Goal: Task Accomplishment & Management: Manage account settings

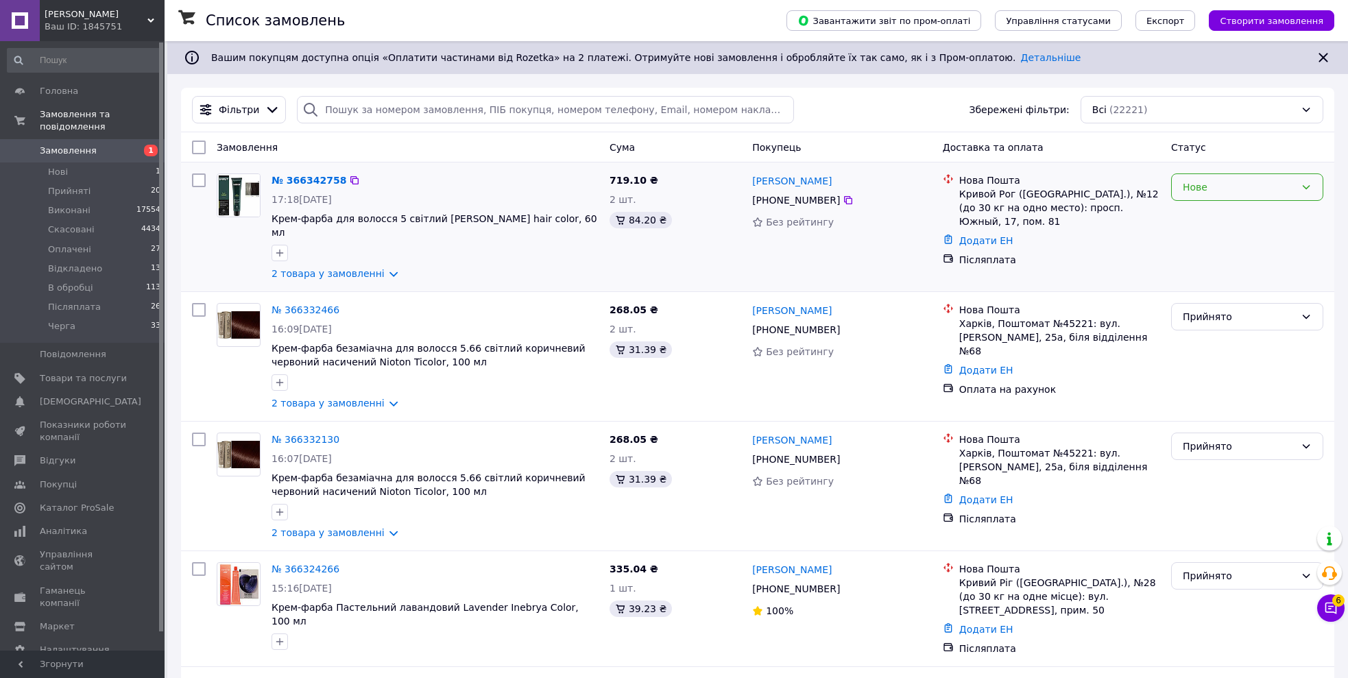
click at [1221, 195] on div "Нове" at bounding box center [1238, 187] width 112 height 15
click at [1217, 219] on li "Прийнято" at bounding box center [1246, 216] width 151 height 25
click at [194, 180] on input "checkbox" at bounding box center [199, 180] width 14 height 14
checkbox input "true"
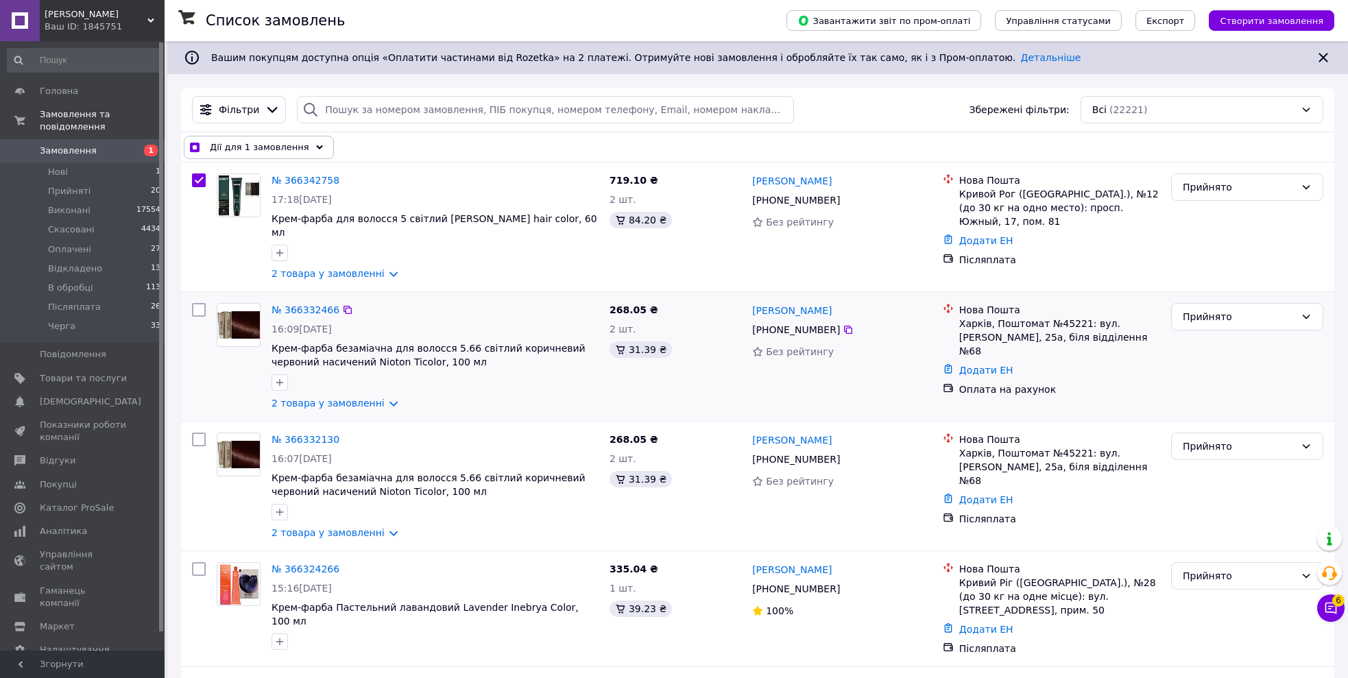
click at [207, 297] on div at bounding box center [198, 356] width 25 height 118
checkbox input "true"
click at [202, 303] on input "checkbox" at bounding box center [199, 310] width 14 height 14
checkbox input "true"
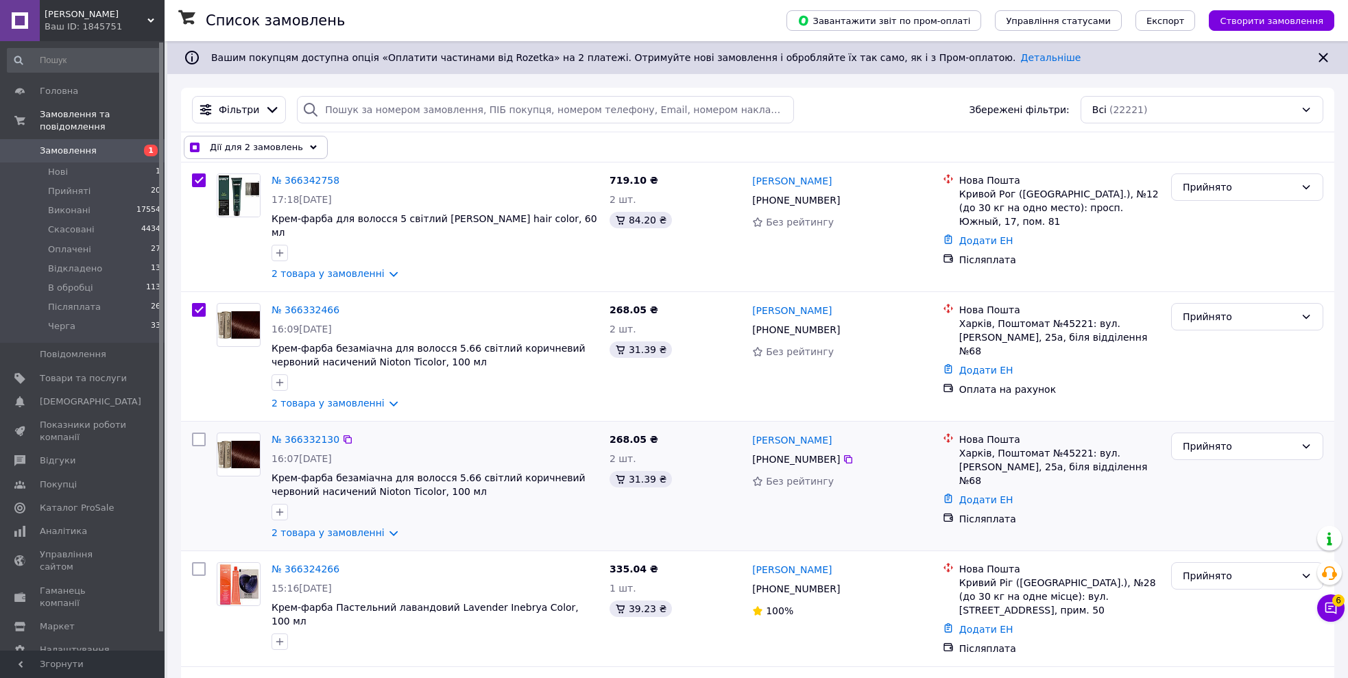
click at [204, 433] on input "checkbox" at bounding box center [199, 440] width 14 height 14
checkbox input "true"
click at [195, 562] on input "checkbox" at bounding box center [199, 569] width 14 height 14
checkbox input "true"
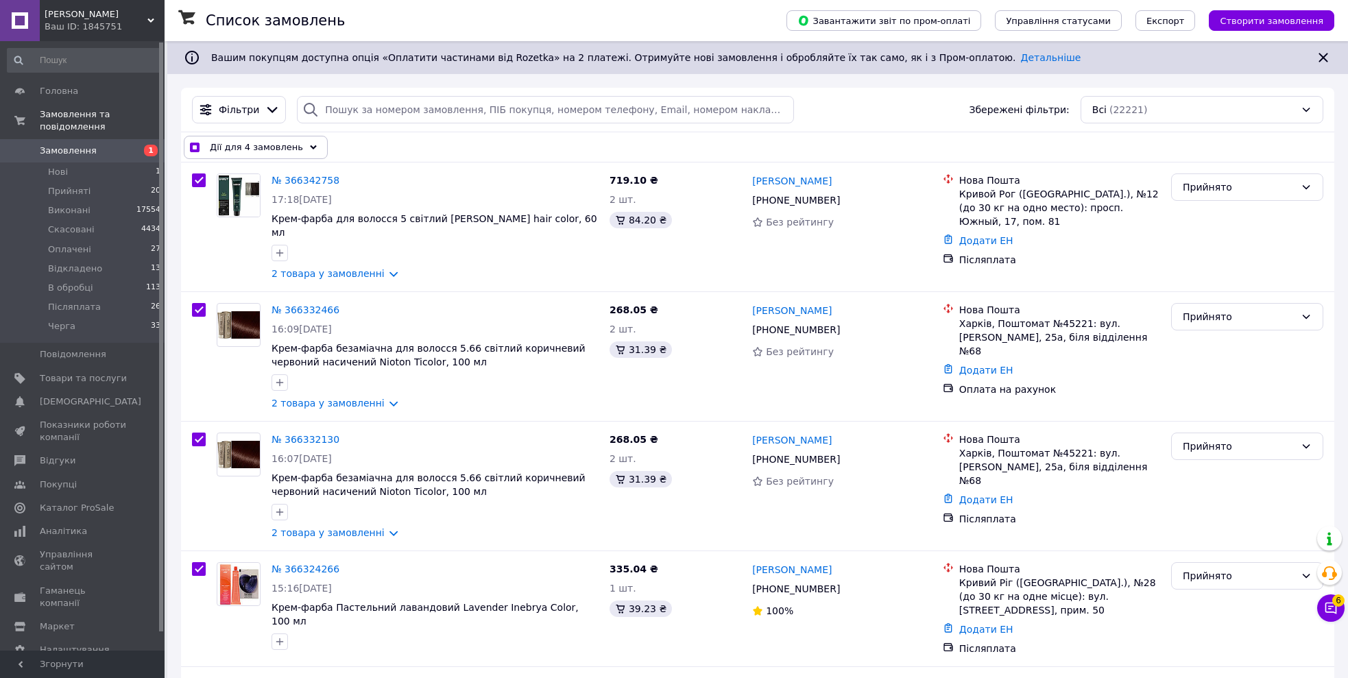
click at [263, 147] on span "Дії для 4 замовлень" at bounding box center [256, 148] width 93 height 14
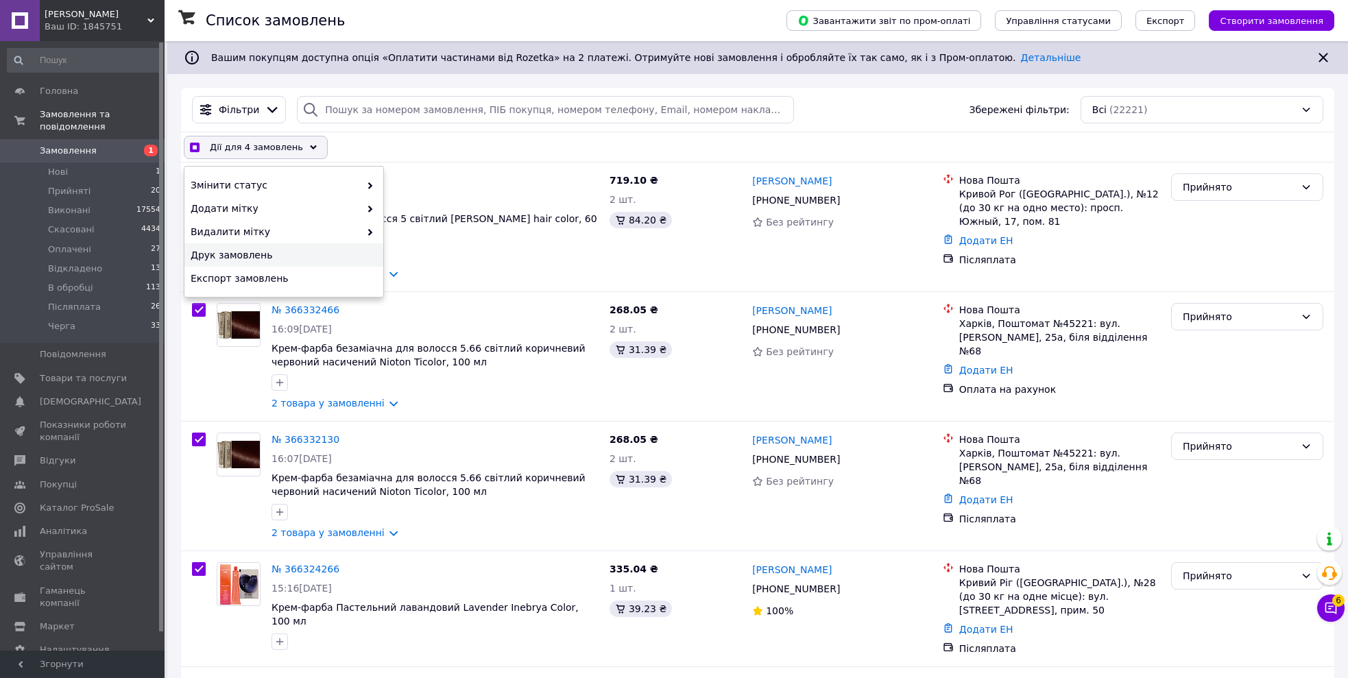
click at [219, 258] on span "Друк замовлень" at bounding box center [282, 255] width 183 height 14
click at [260, 256] on span "Друк замовлень" at bounding box center [282, 255] width 183 height 14
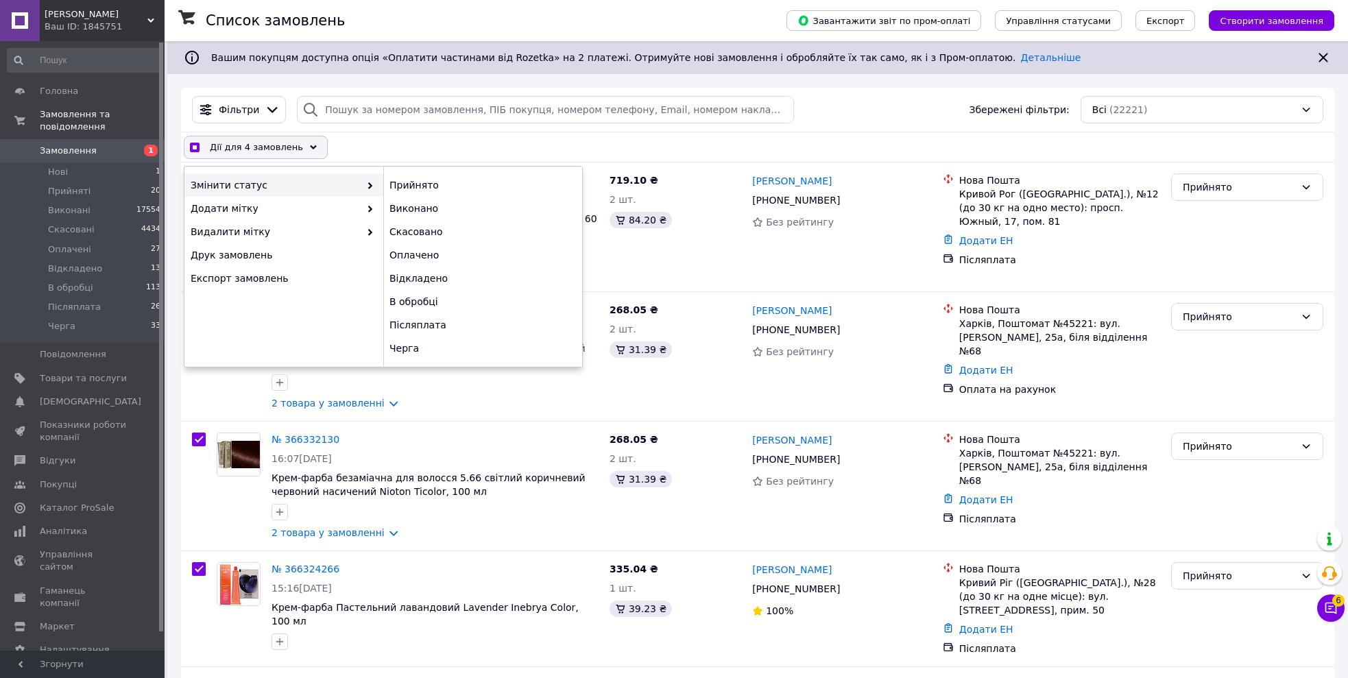
click at [349, 154] on div "Дії для 4 замовлень Вибрати все 22221 замовлення Вибрані всі 22221 замовлення С…" at bounding box center [757, 147] width 1147 height 23
checkbox input "true"
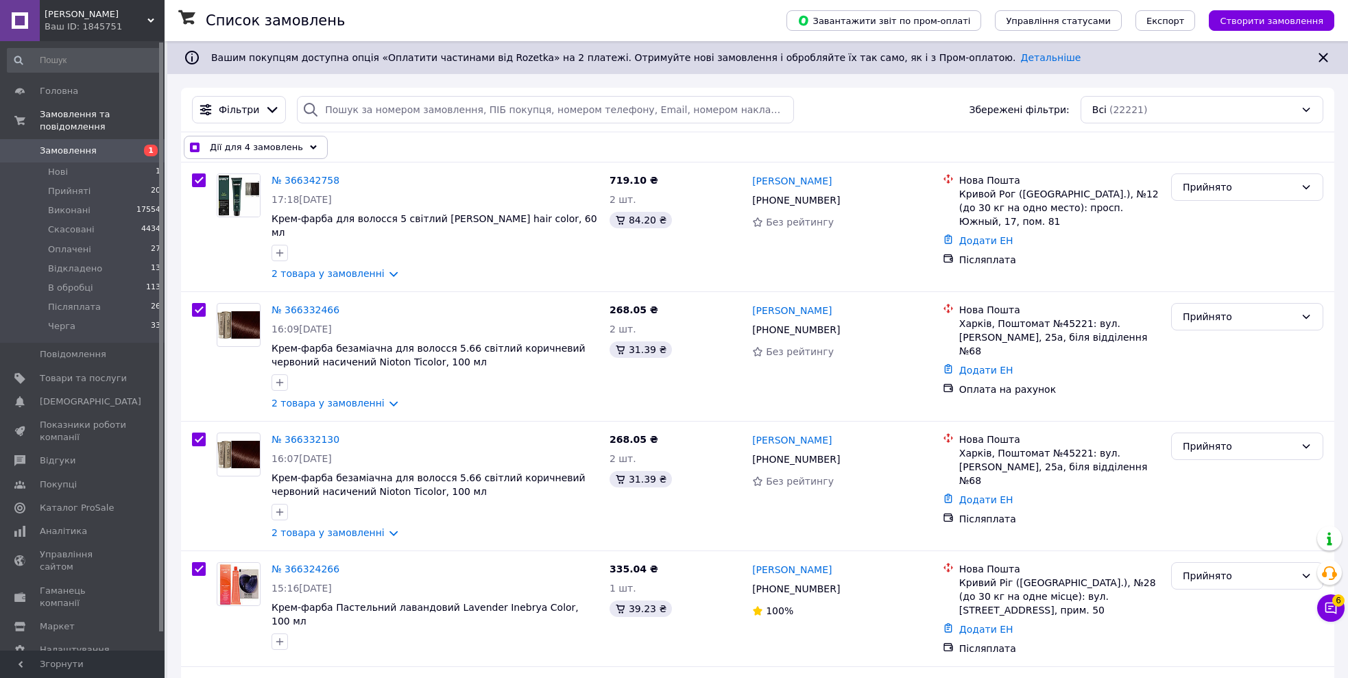
click at [192, 147] on input "checkbox" at bounding box center [194, 147] width 9 height 9
checkbox input "false"
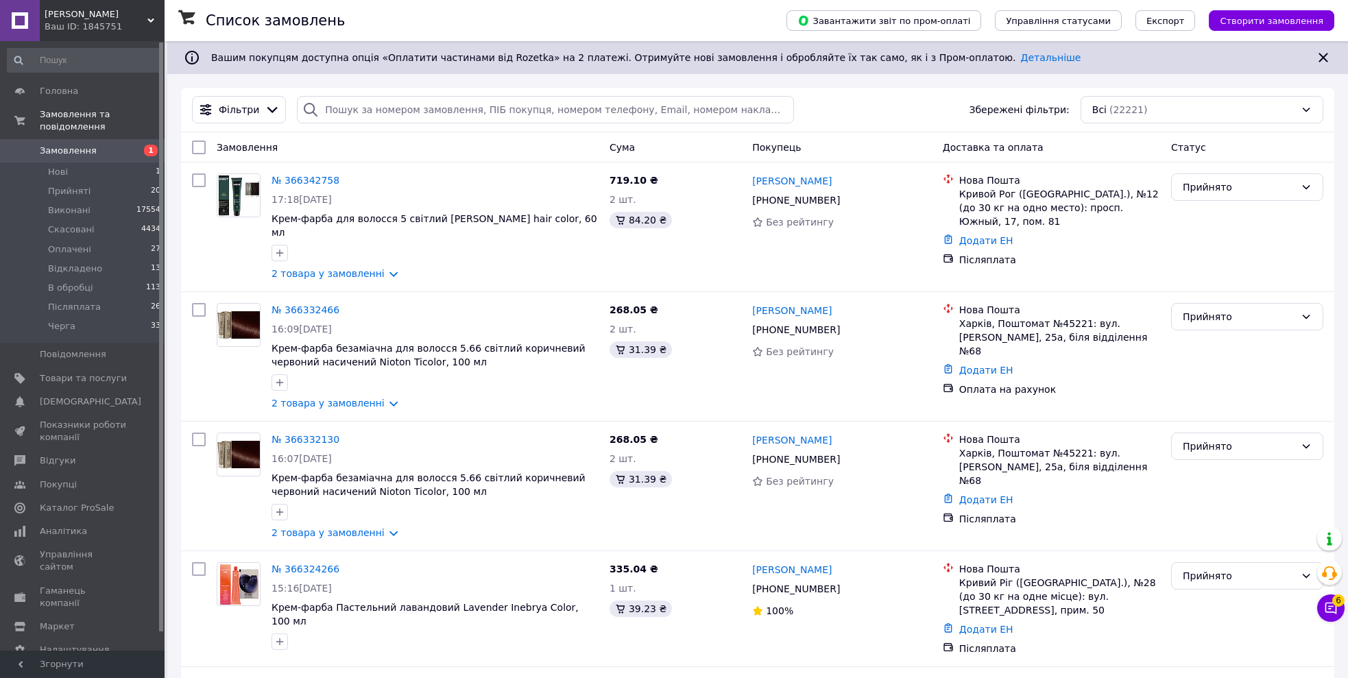
click at [197, 147] on input "checkbox" at bounding box center [199, 148] width 14 height 14
checkbox input "true"
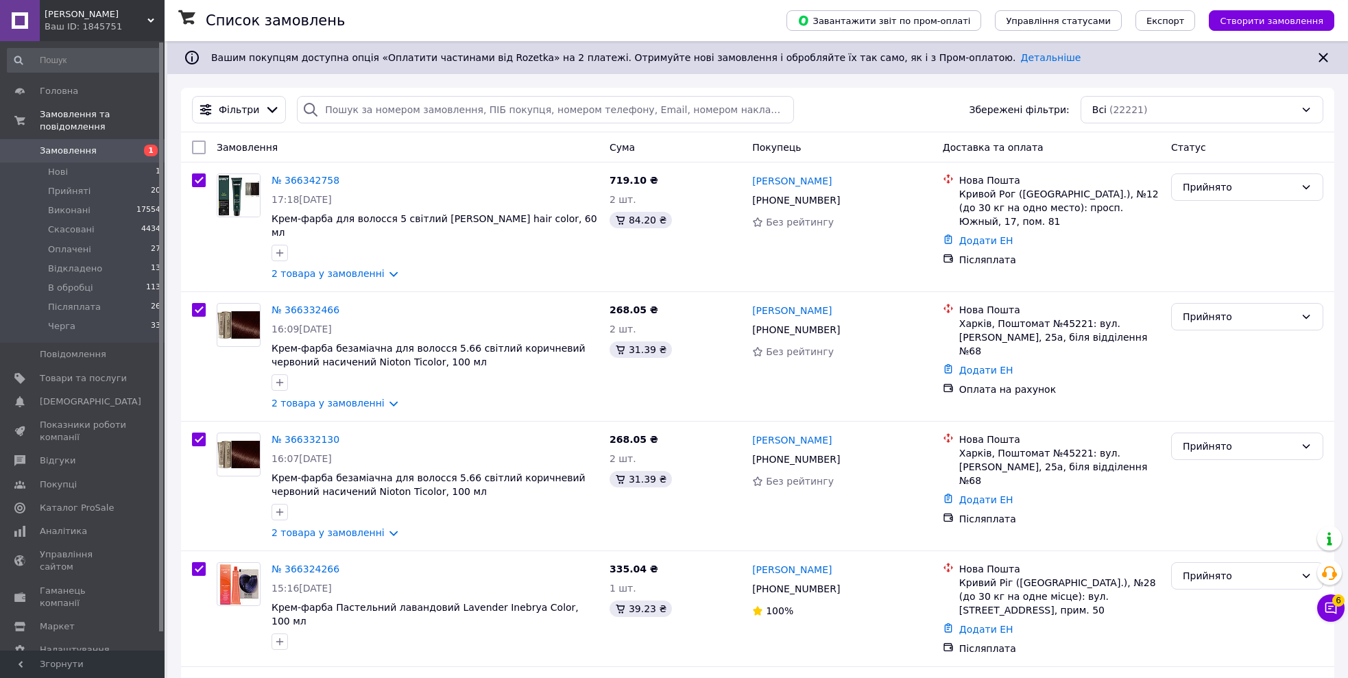
checkbox input "true"
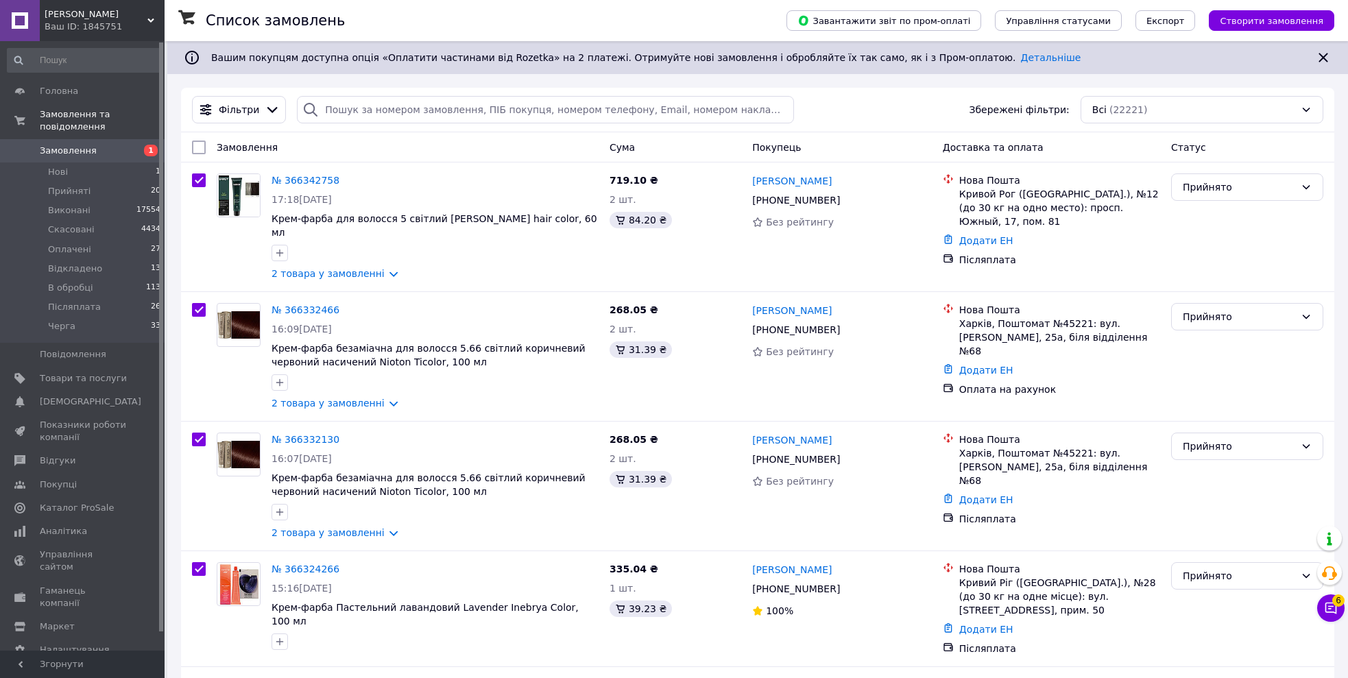
checkbox input "true"
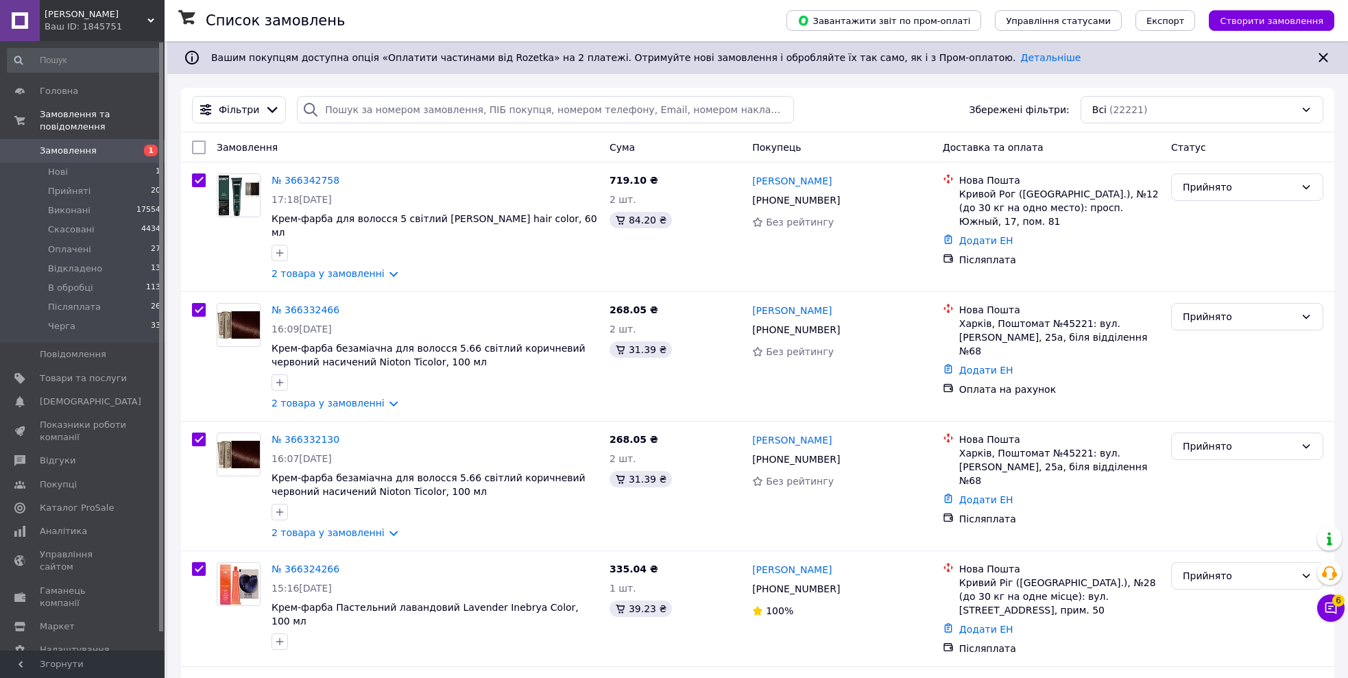
checkbox input "true"
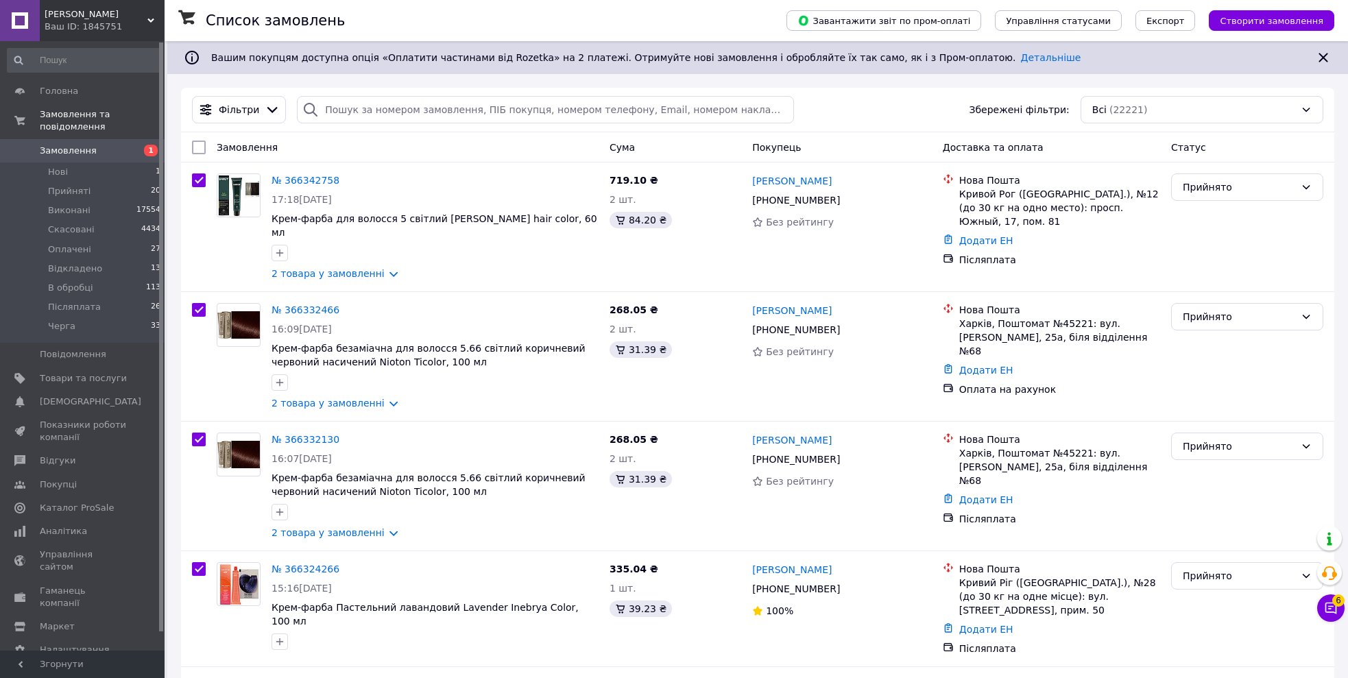
checkbox input "true"
click at [265, 149] on span "Дії для 20 замовлень" at bounding box center [259, 148] width 99 height 14
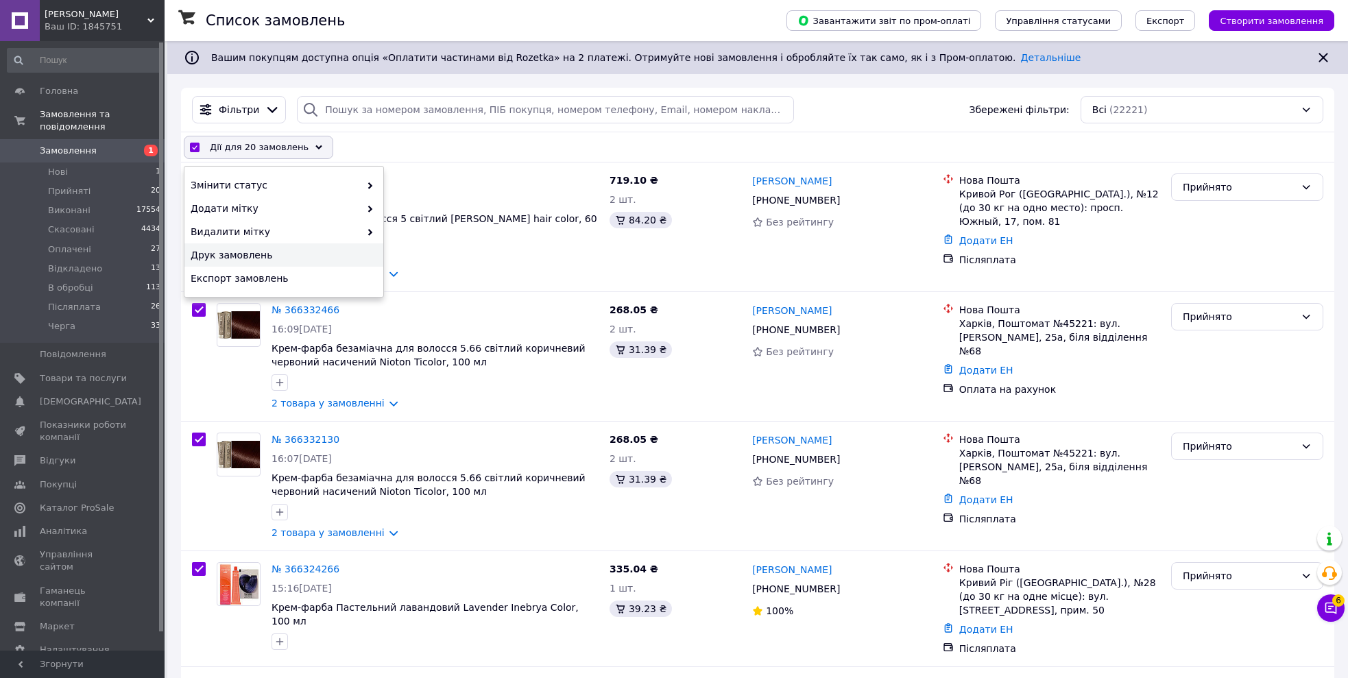
click at [220, 256] on span "Друк замовлень" at bounding box center [282, 255] width 183 height 14
drag, startPoint x: 381, startPoint y: 141, endPoint x: 319, endPoint y: 143, distance: 62.4
click at [381, 141] on div "Дії для 20 замовлень Вибрати все 22221 замовлення Вибрані всі 22221 замовлення …" at bounding box center [757, 147] width 1147 height 23
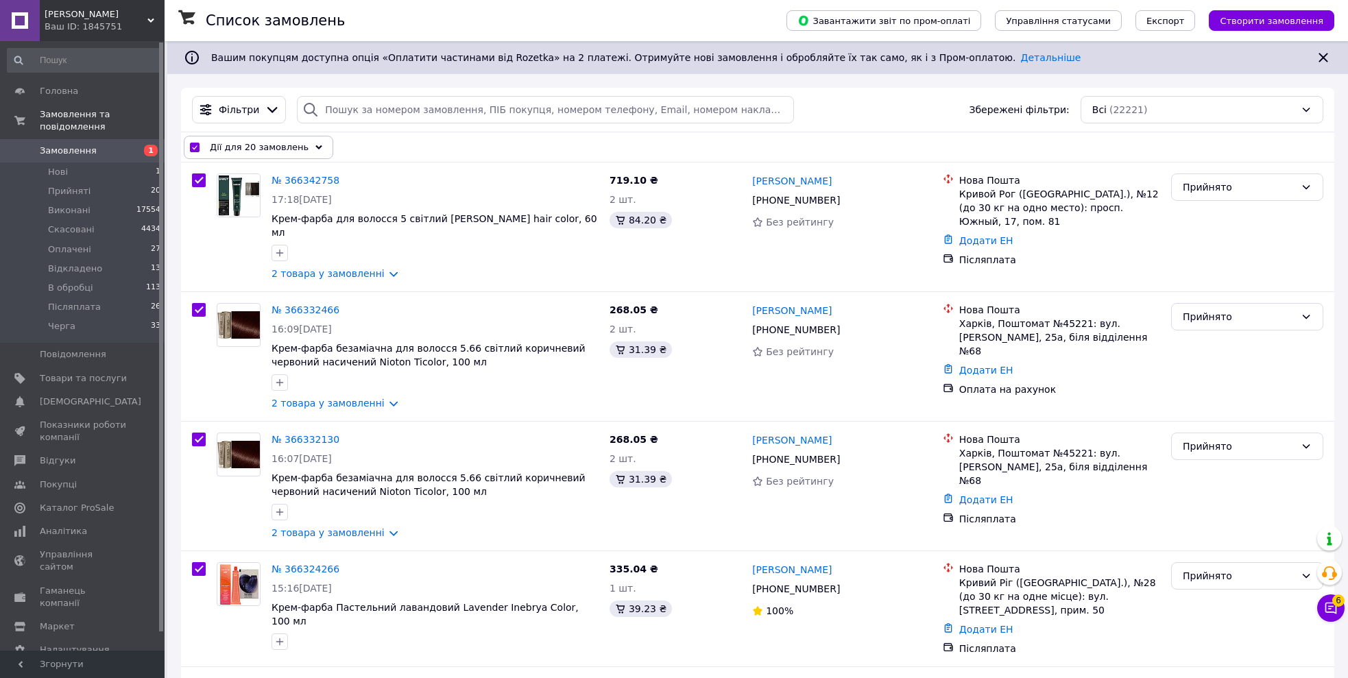
click at [195, 146] on input "checkbox" at bounding box center [194, 147] width 9 height 9
checkbox input "false"
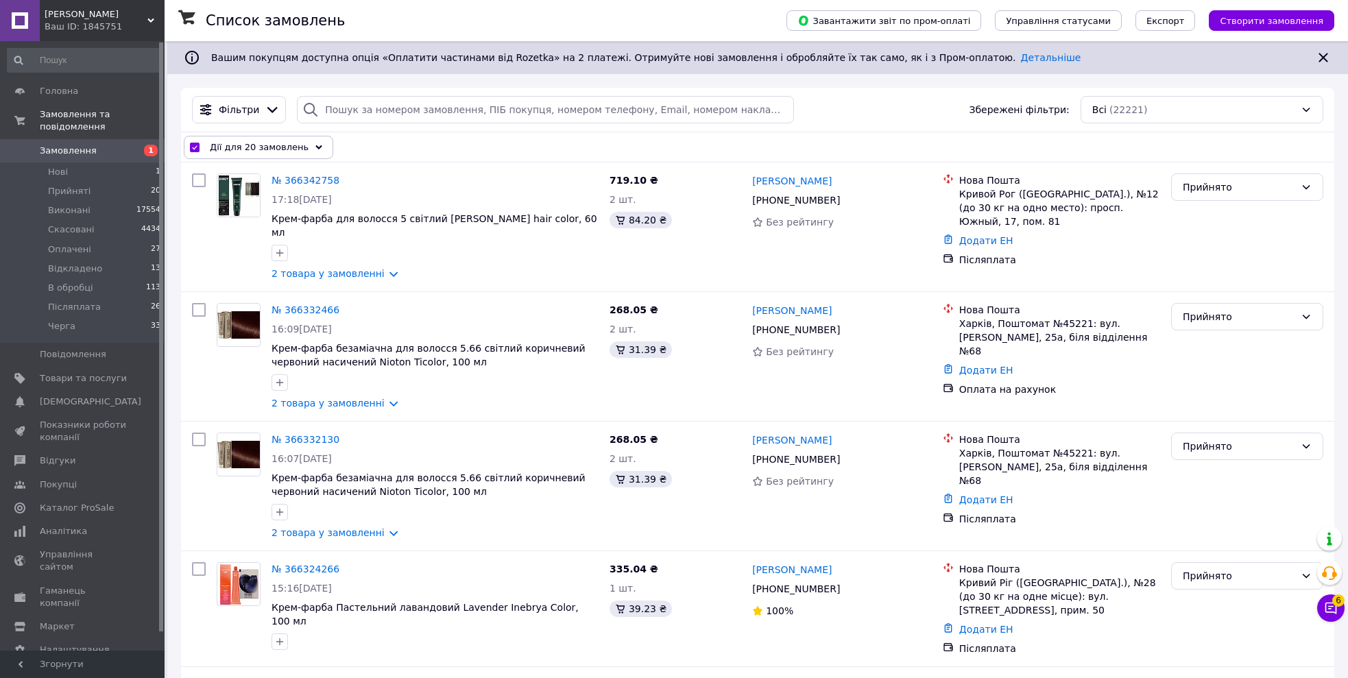
checkbox input "false"
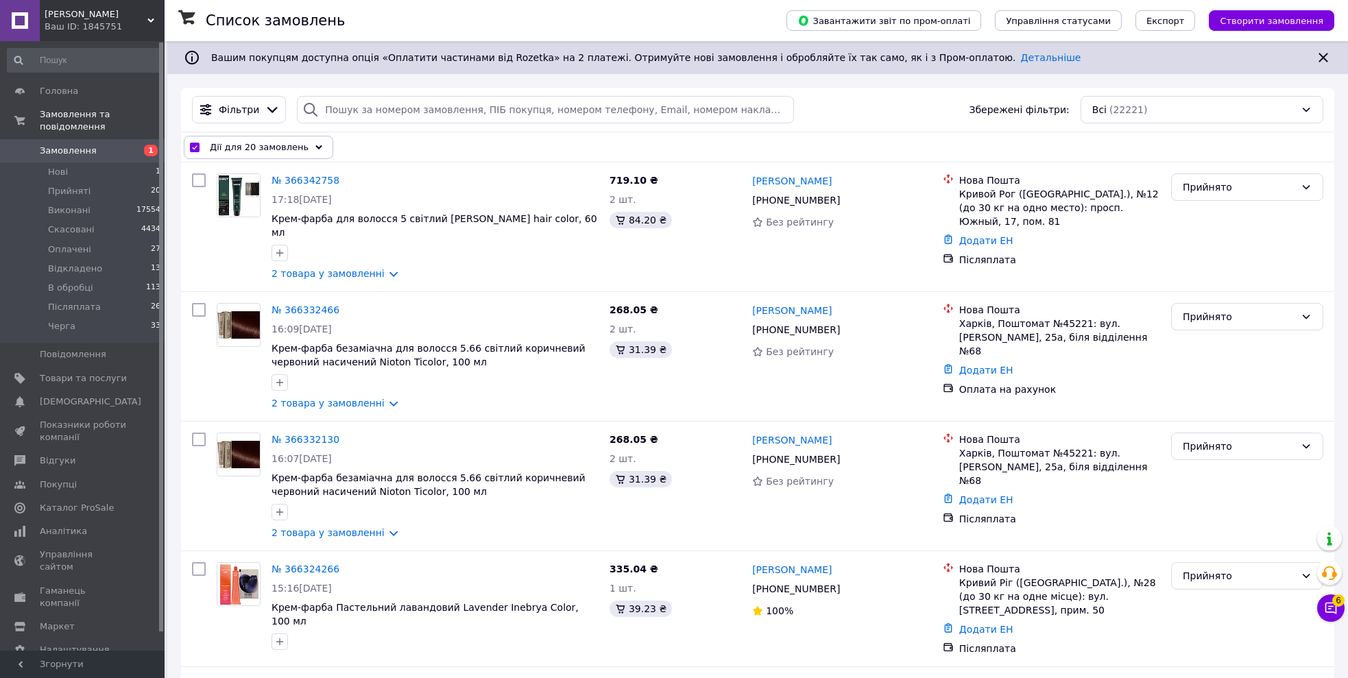
checkbox input "false"
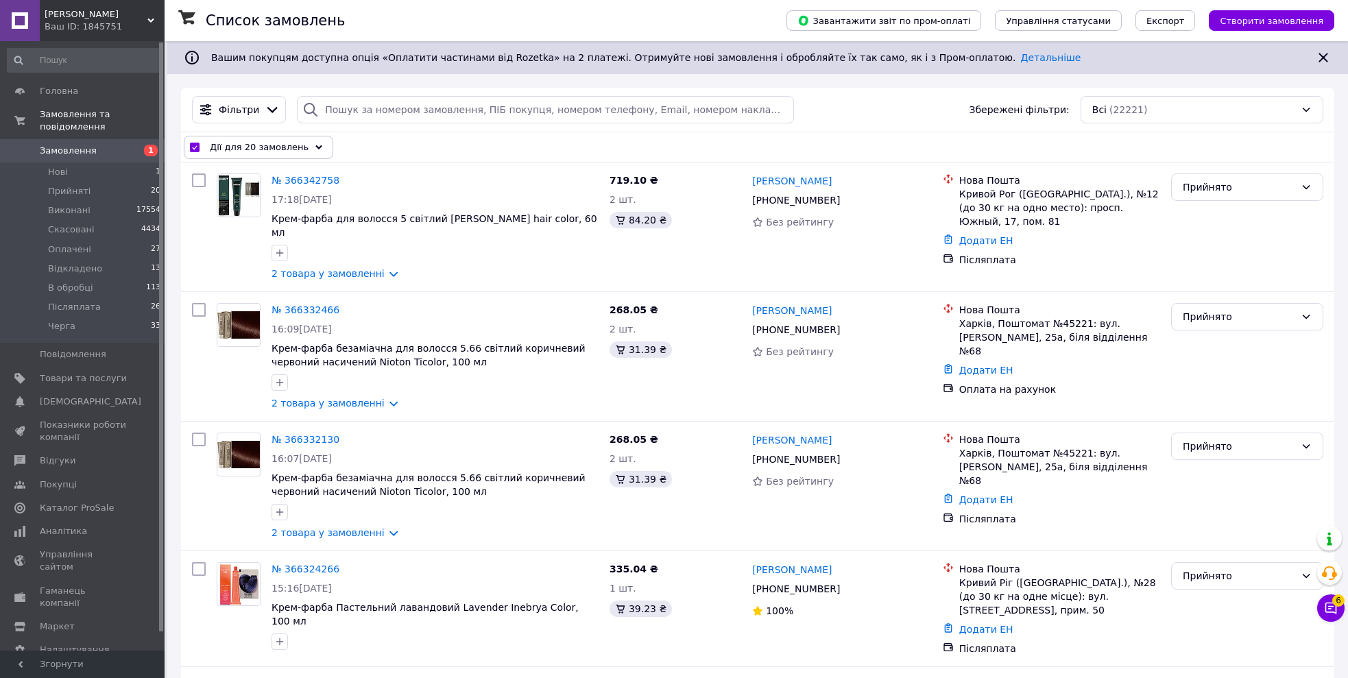
checkbox input "false"
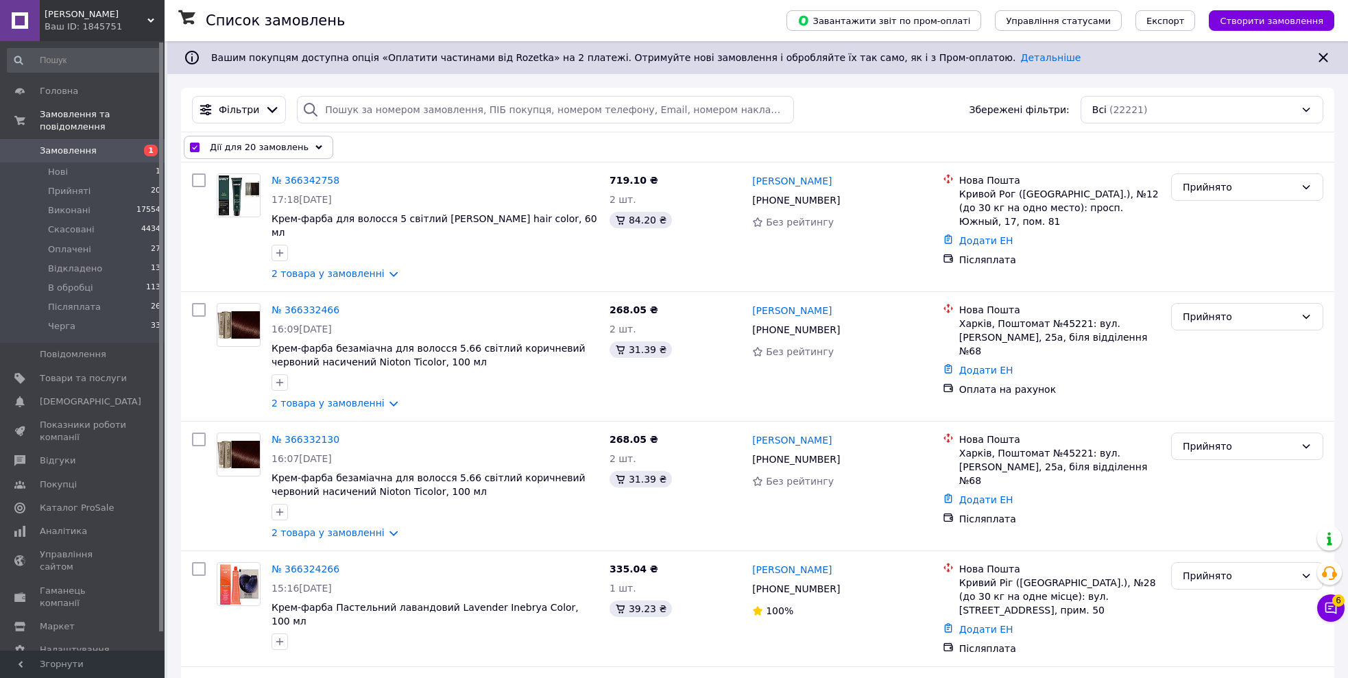
checkbox input "false"
click at [197, 177] on input "checkbox" at bounding box center [199, 180] width 14 height 14
checkbox input "true"
click at [199, 303] on input "checkbox" at bounding box center [199, 310] width 14 height 14
checkbox input "true"
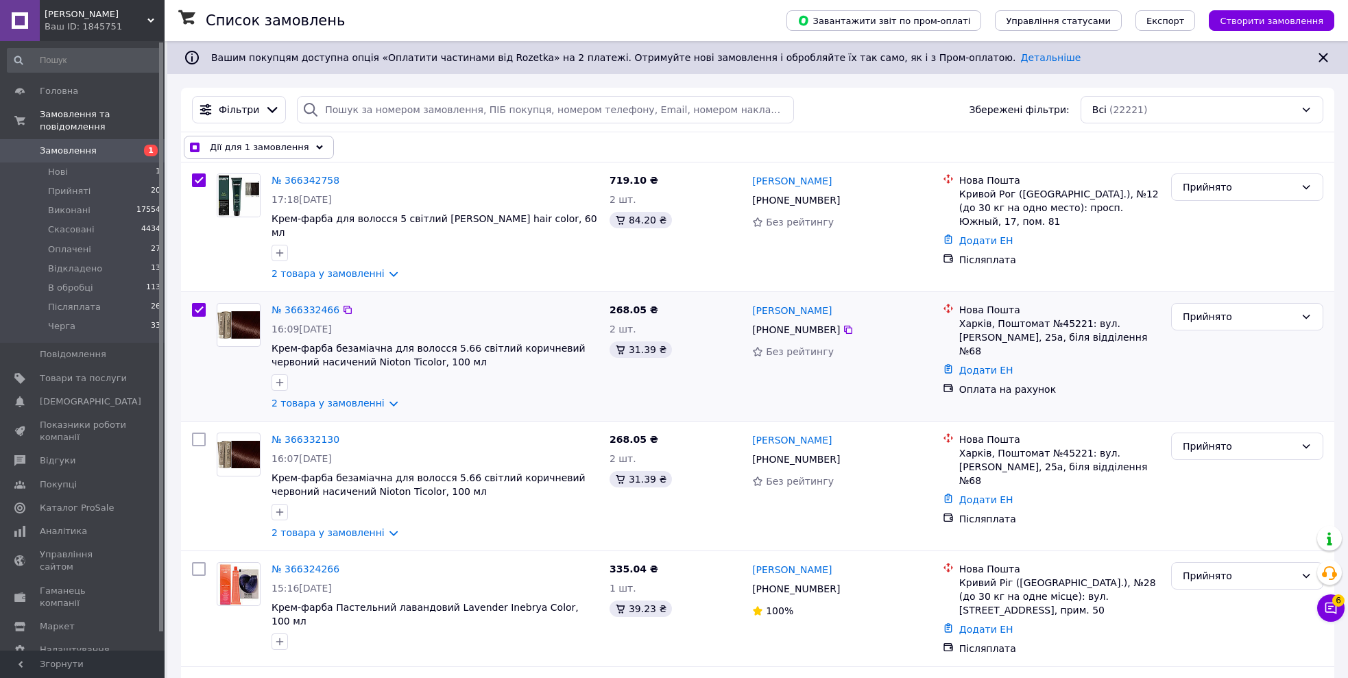
checkbox input "true"
click at [196, 433] on input "checkbox" at bounding box center [199, 440] width 14 height 14
checkbox input "true"
click at [194, 562] on input "checkbox" at bounding box center [199, 569] width 14 height 14
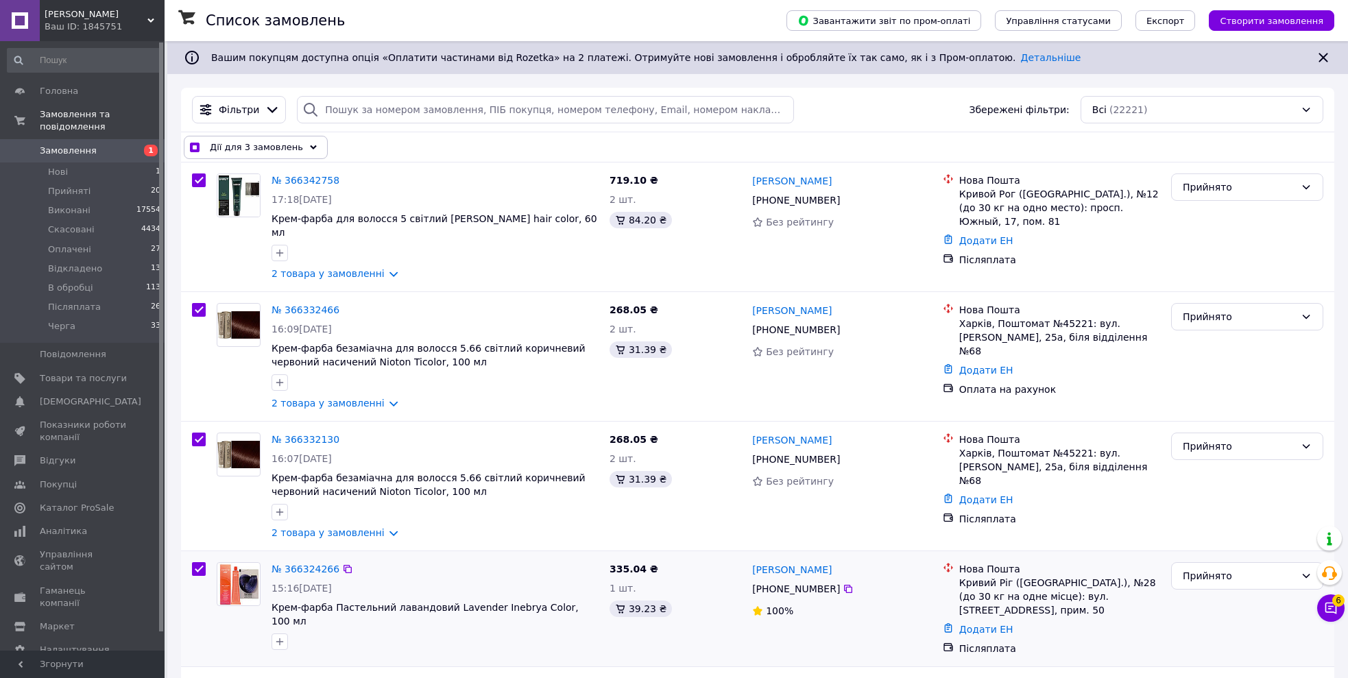
checkbox input "true"
click at [250, 135] on div "Дії для 4 замовлень Вибрати все 22221 замовлення Вибрані всі 22221 замовлення С…" at bounding box center [757, 147] width 1153 height 30
click at [248, 143] on span "Дії для 4 замовлень" at bounding box center [256, 148] width 93 height 14
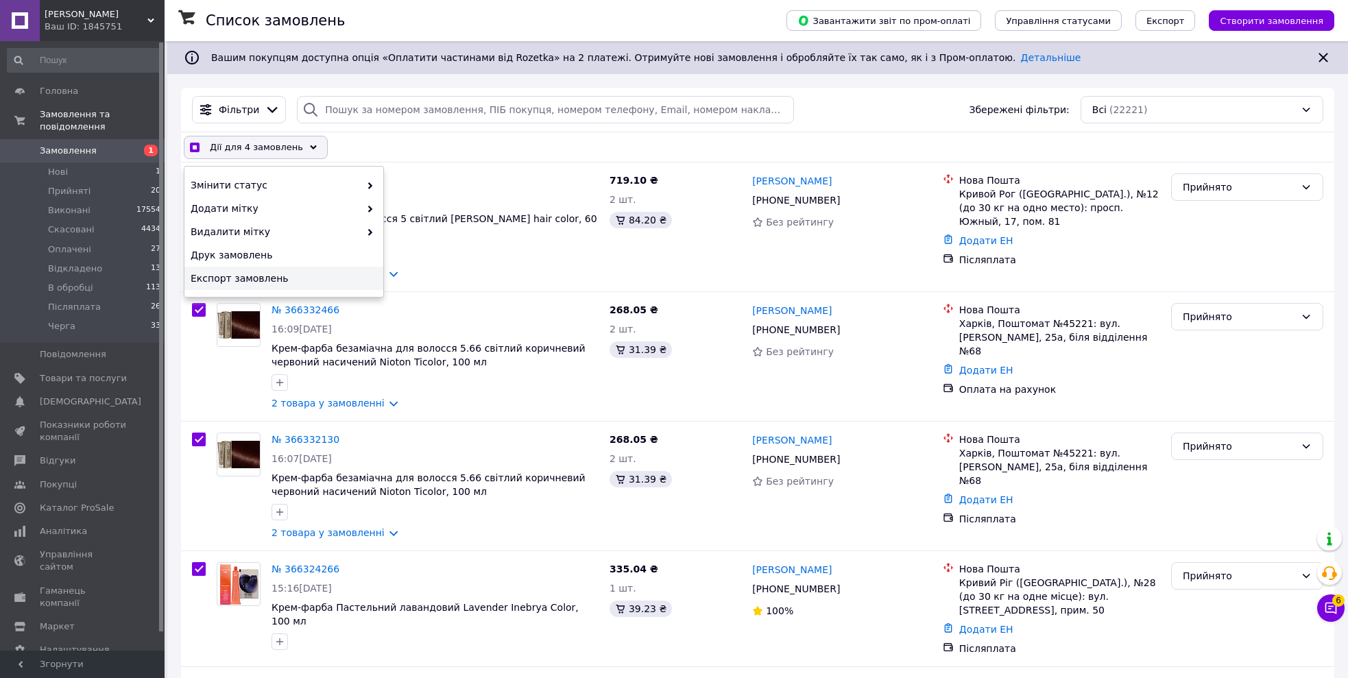
click at [254, 278] on span "Експорт замовлень" at bounding box center [282, 278] width 183 height 14
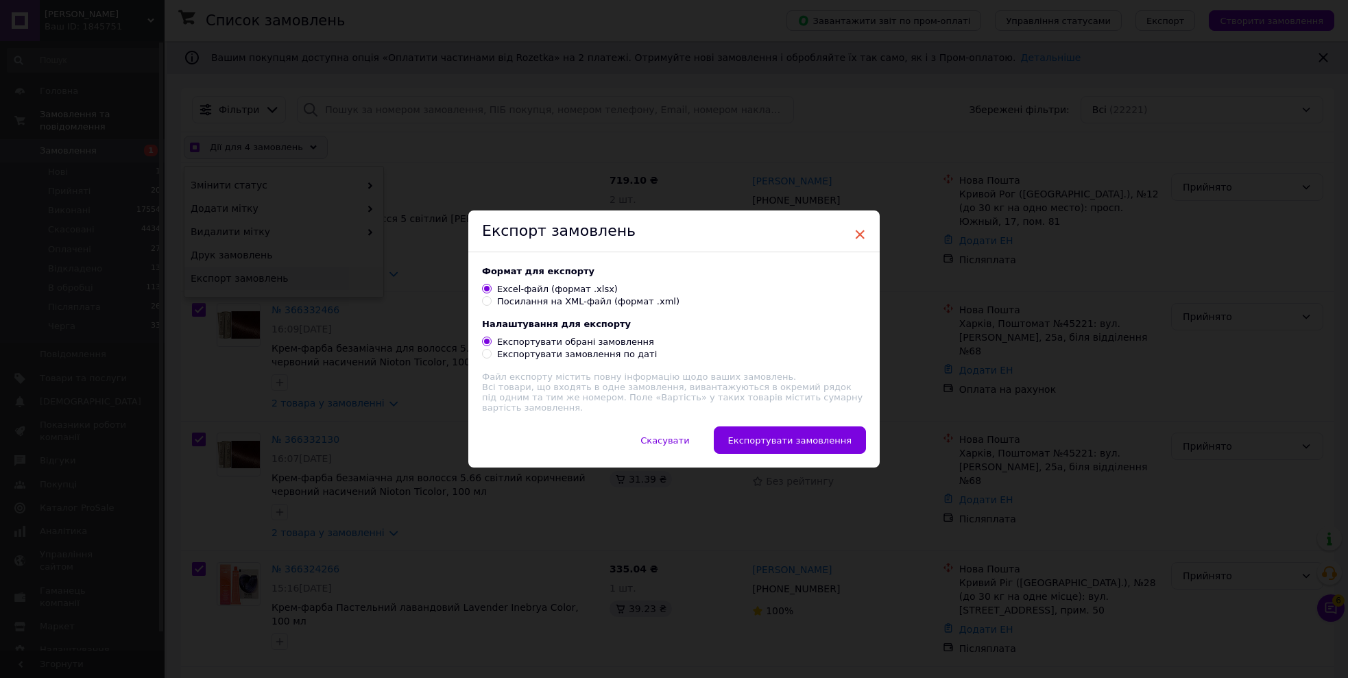
click at [855, 230] on span "×" at bounding box center [859, 234] width 12 height 23
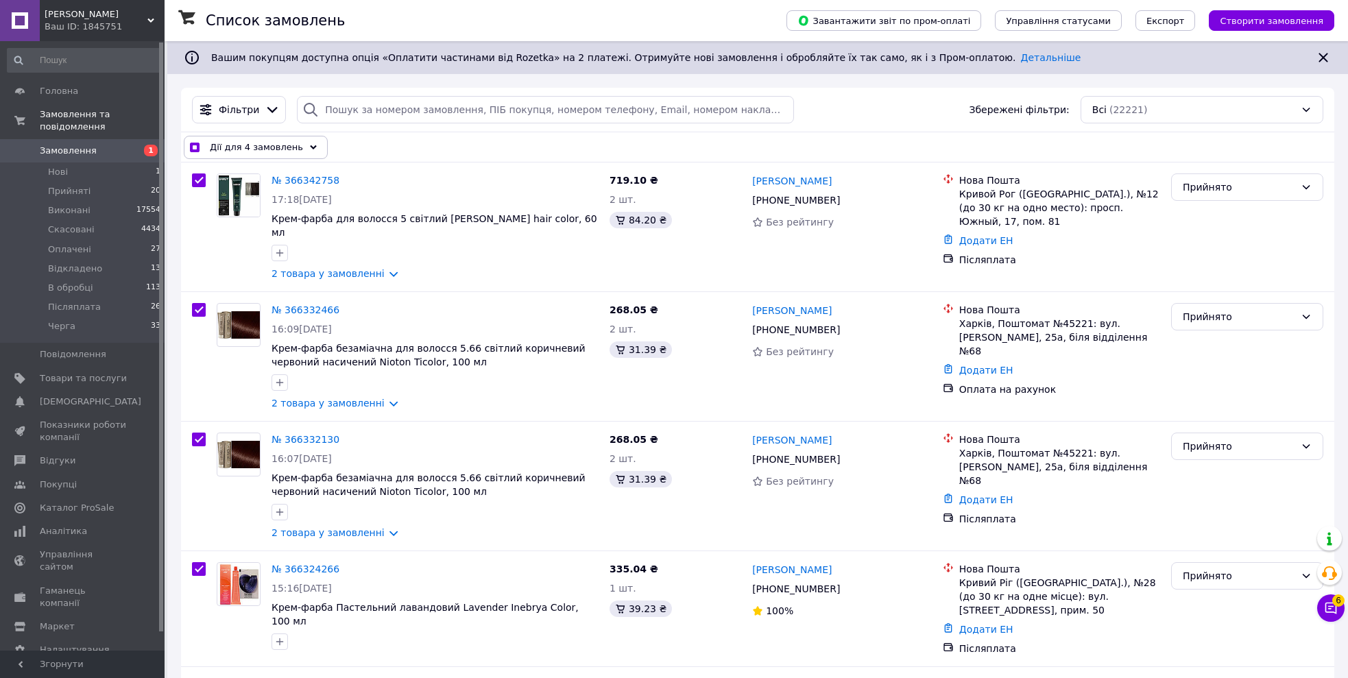
click at [228, 145] on span "Дії для 4 замовлень" at bounding box center [256, 148] width 93 height 14
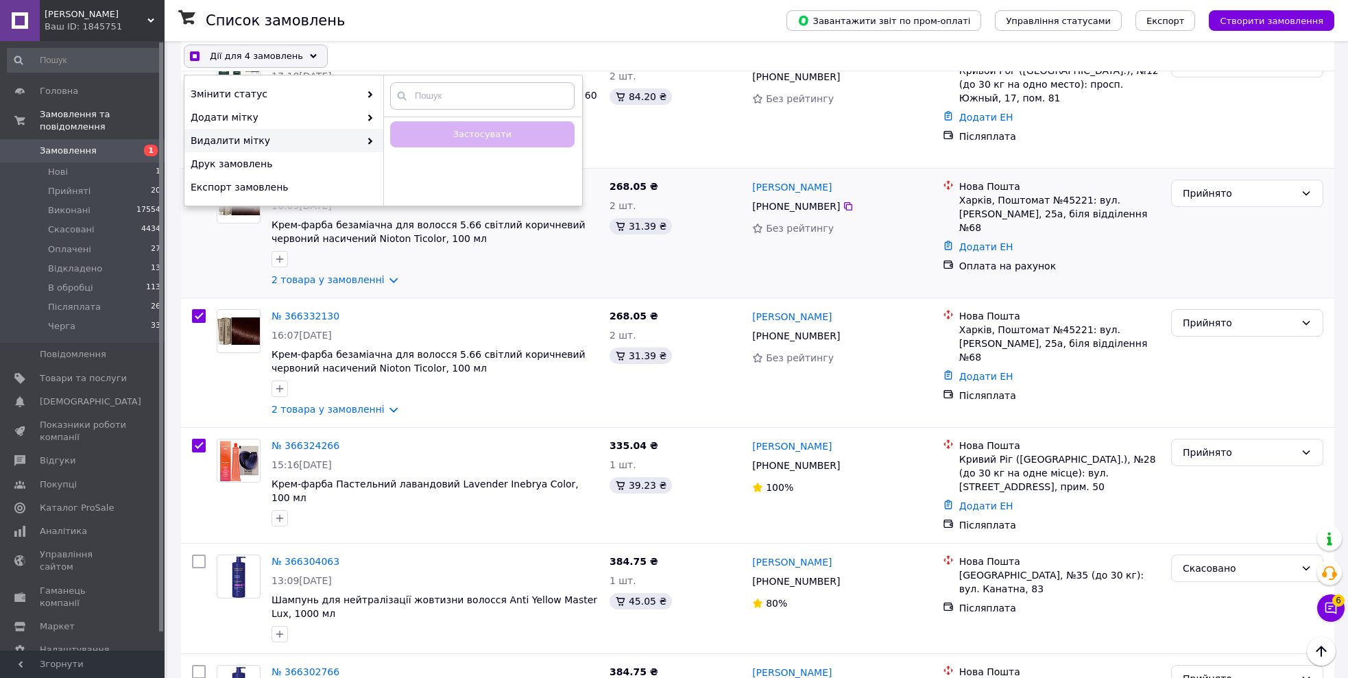
scroll to position [121, 0]
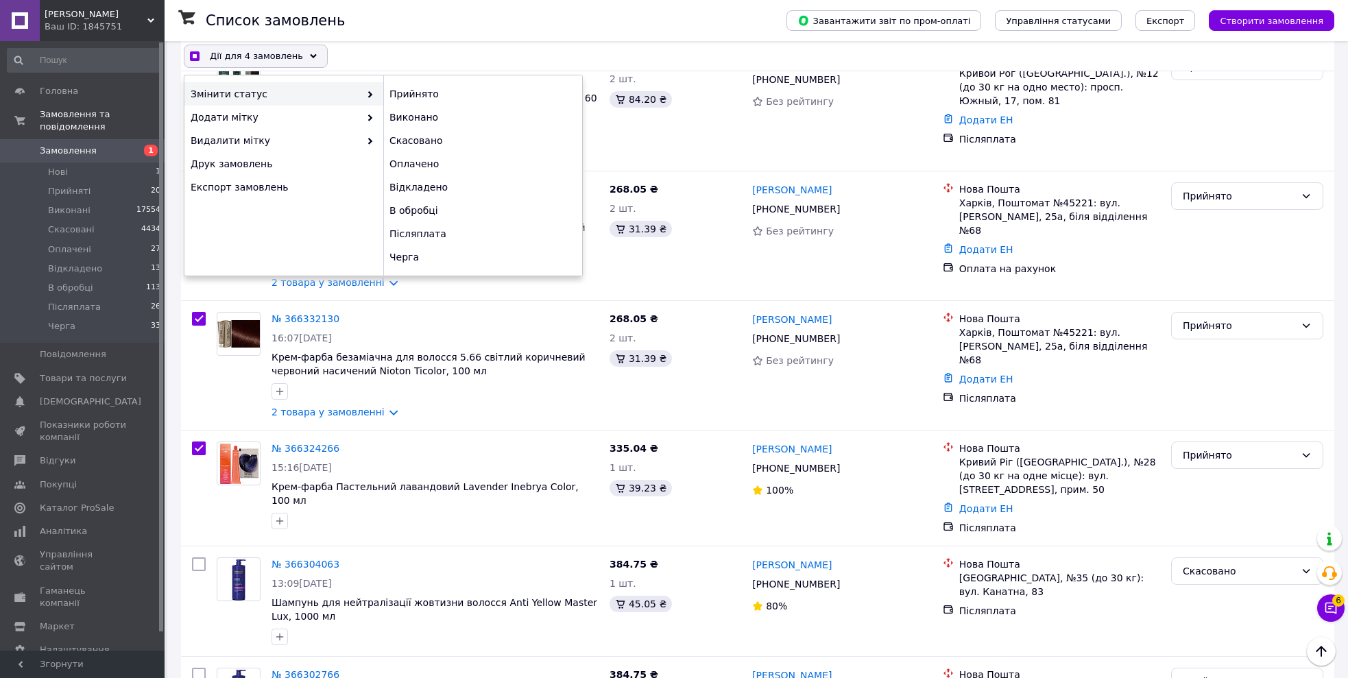
click at [381, 54] on div "Дії для 4 замовлень Вибрати все 22221 замовлення Вибрані всі 22221 замовлення С…" at bounding box center [757, 56] width 1147 height 23
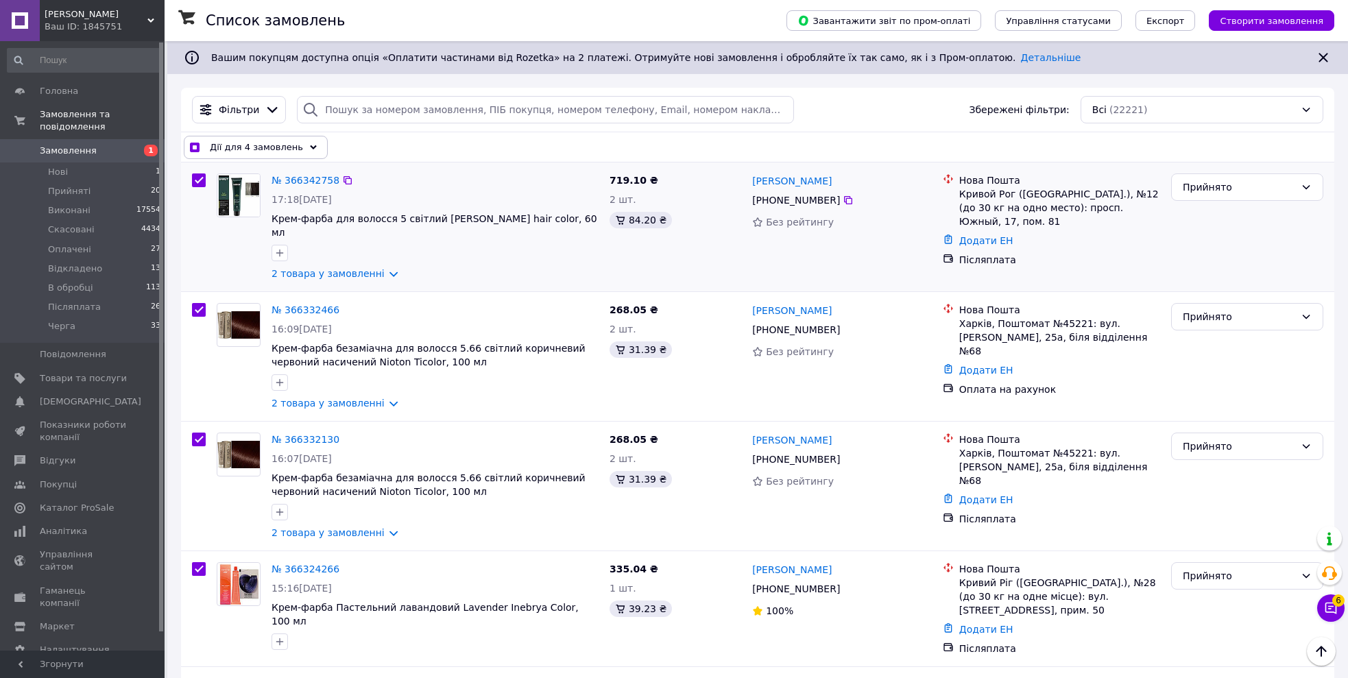
scroll to position [0, 0]
click at [266, 152] on span "Дії для 4 замовлень" at bounding box center [256, 148] width 93 height 14
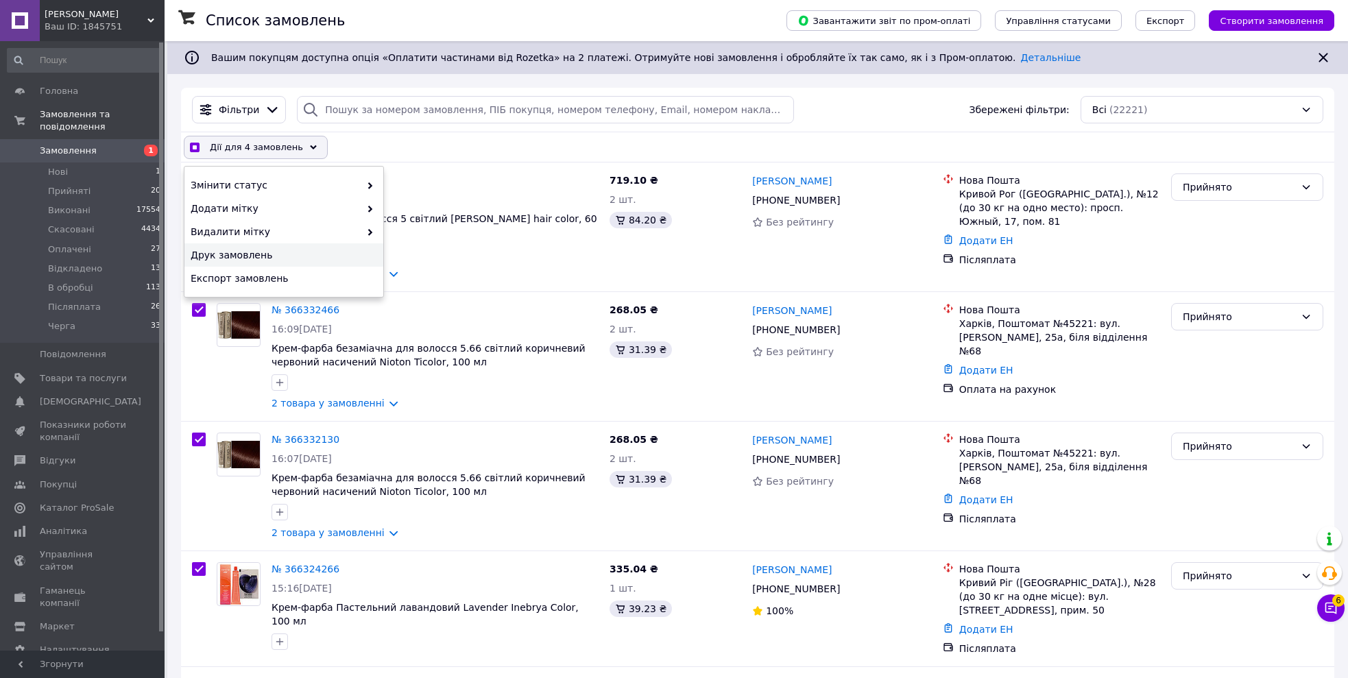
click at [228, 258] on span "Друк замовлень" at bounding box center [282, 255] width 183 height 14
click at [499, 141] on div "Дії для 4 замовлень Вибрати все 22221 замовлення Вибрані всі 22221 замовлення С…" at bounding box center [757, 147] width 1147 height 23
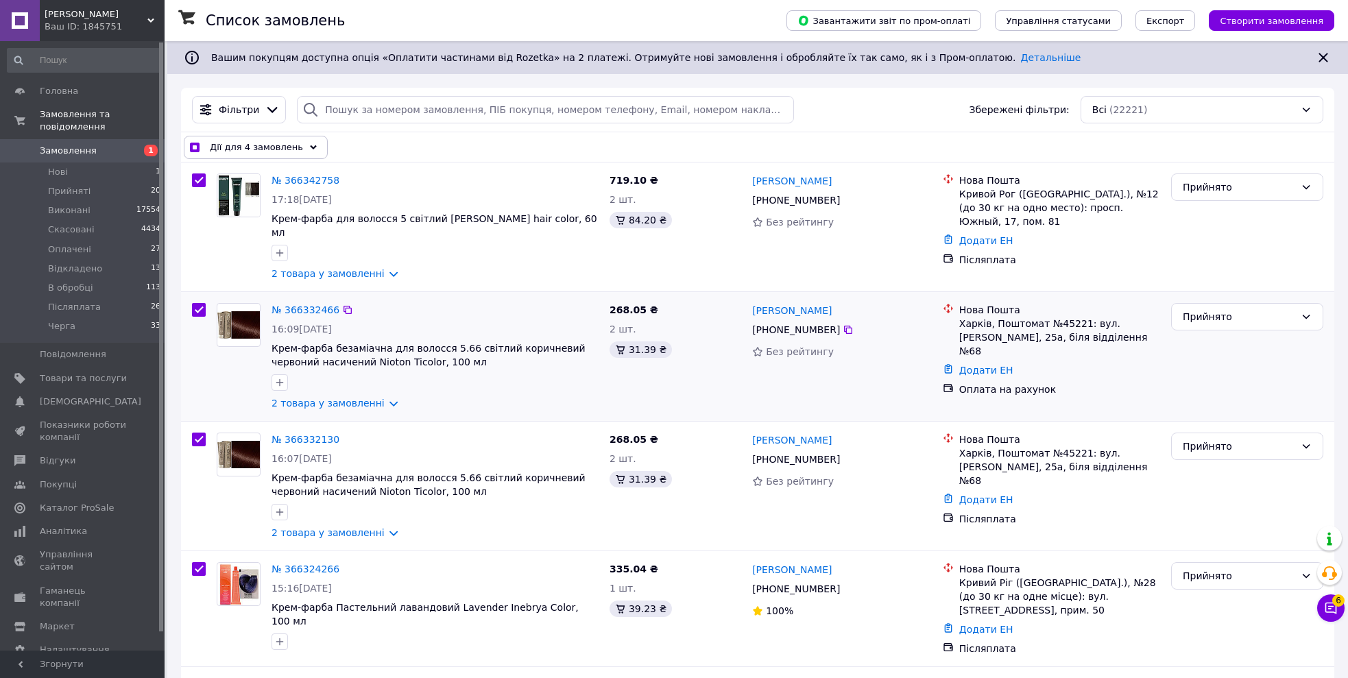
click at [578, 354] on span "Крем-фарба безаміачна для волосся 5.66 світлий коричневий червоний насичений Ni…" at bounding box center [434, 354] width 327 height 27
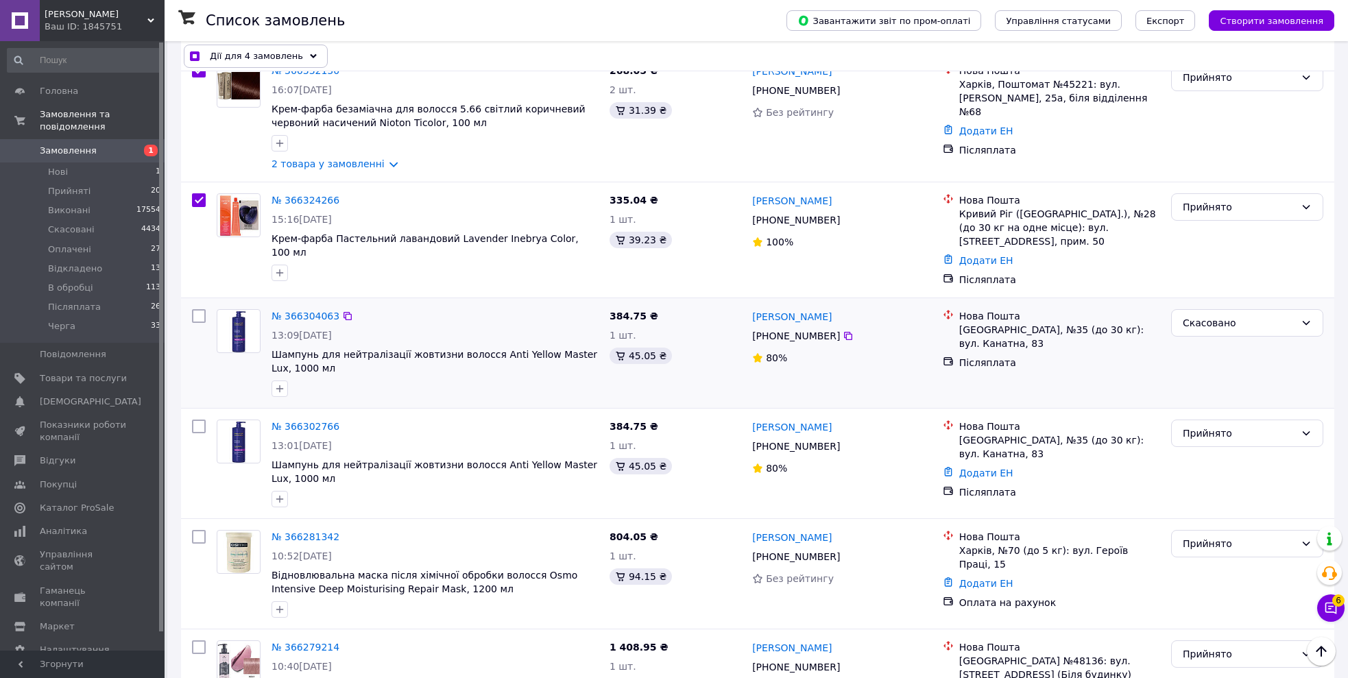
scroll to position [369, 0]
click at [492, 378] on div at bounding box center [435, 389] width 332 height 22
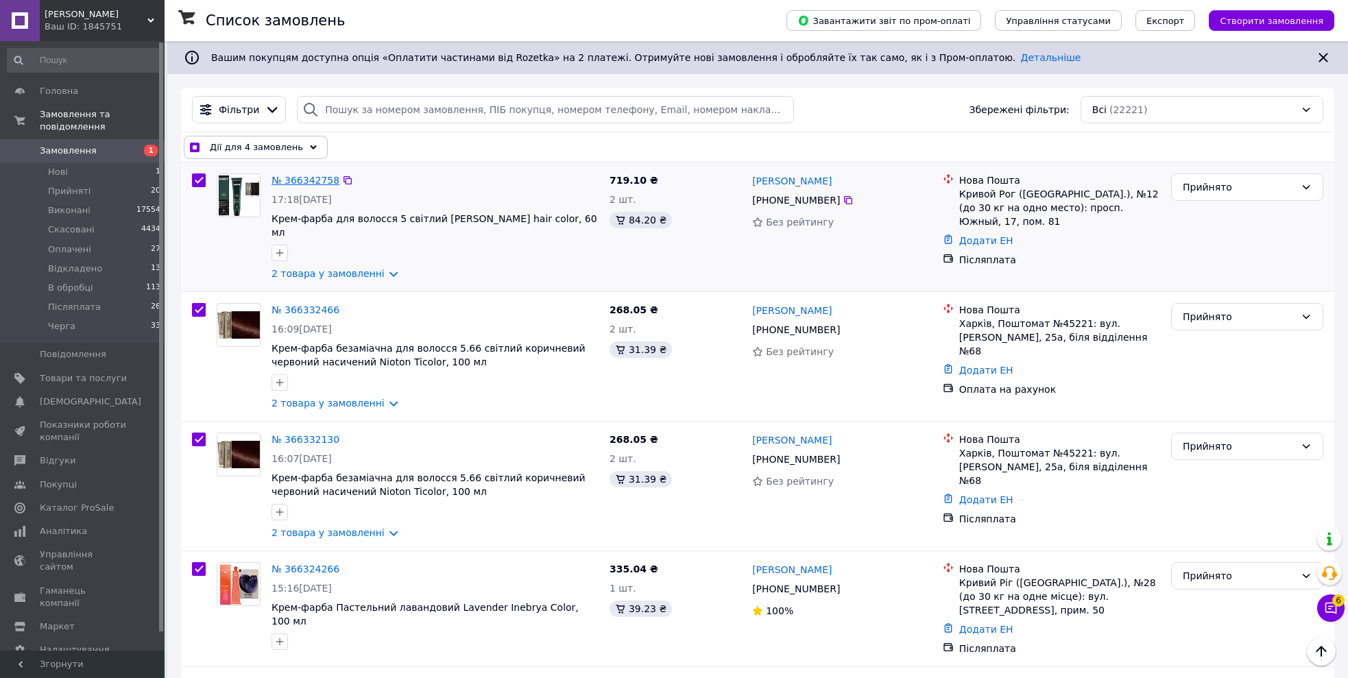
scroll to position [0, 0]
click at [228, 143] on span "Дії для 4 замовлень" at bounding box center [256, 148] width 93 height 14
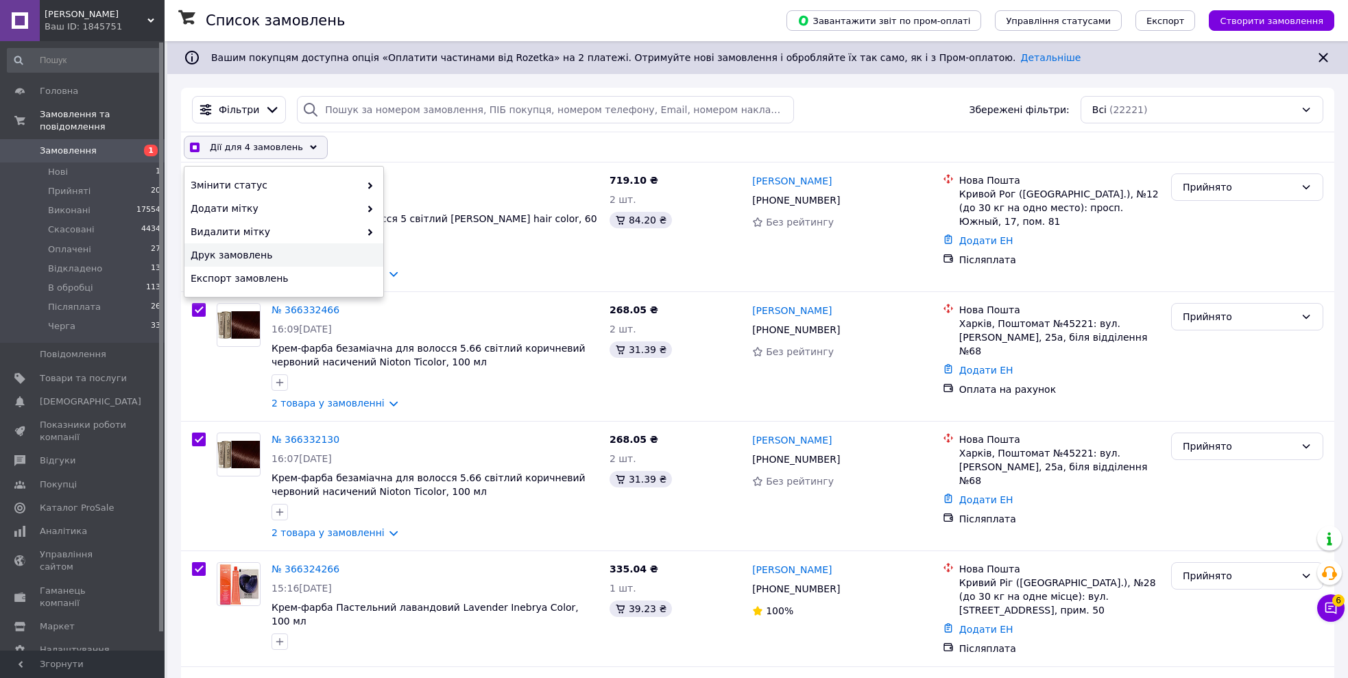
click at [236, 249] on span "Друк замовлень" at bounding box center [282, 255] width 183 height 14
click at [407, 130] on div "Фільтри Збережені фільтри: Всі (22221)" at bounding box center [757, 110] width 1153 height 45
checkbox input "true"
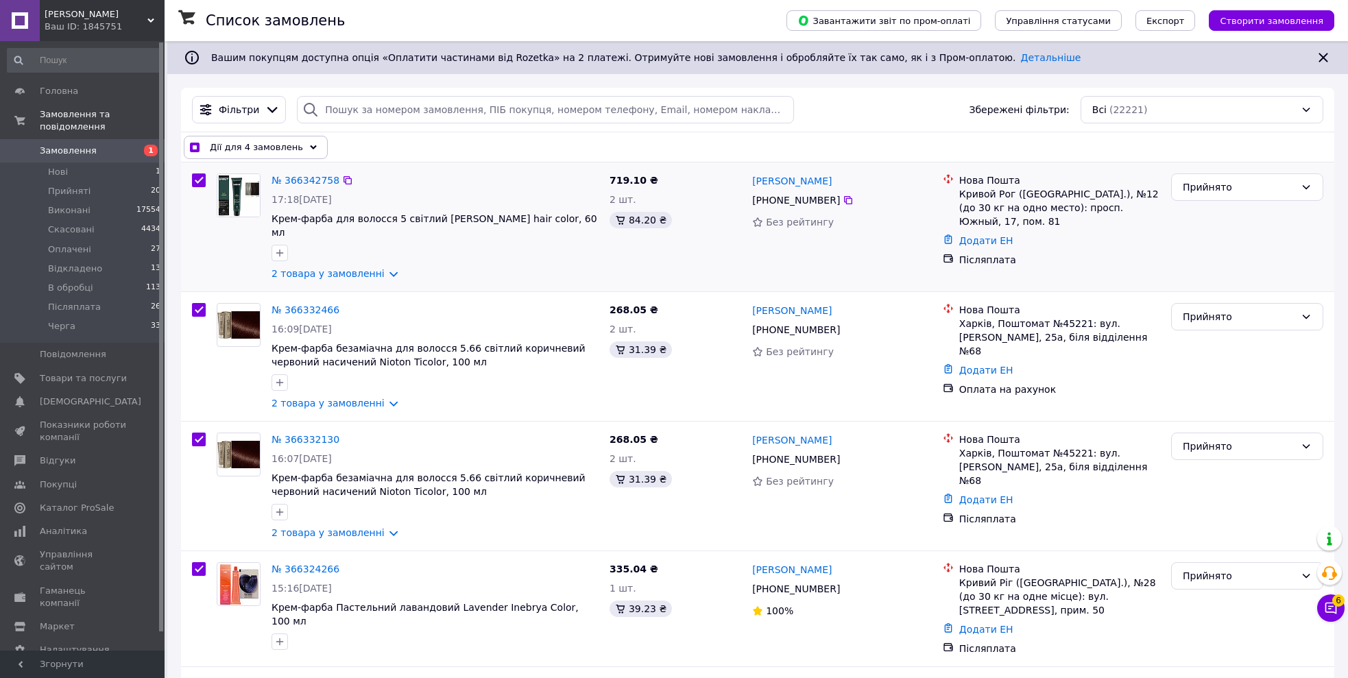
click at [197, 179] on input "checkbox" at bounding box center [199, 180] width 14 height 14
checkbox input "false"
checkbox input "true"
click at [198, 303] on input "checkbox" at bounding box center [199, 310] width 14 height 14
checkbox input "false"
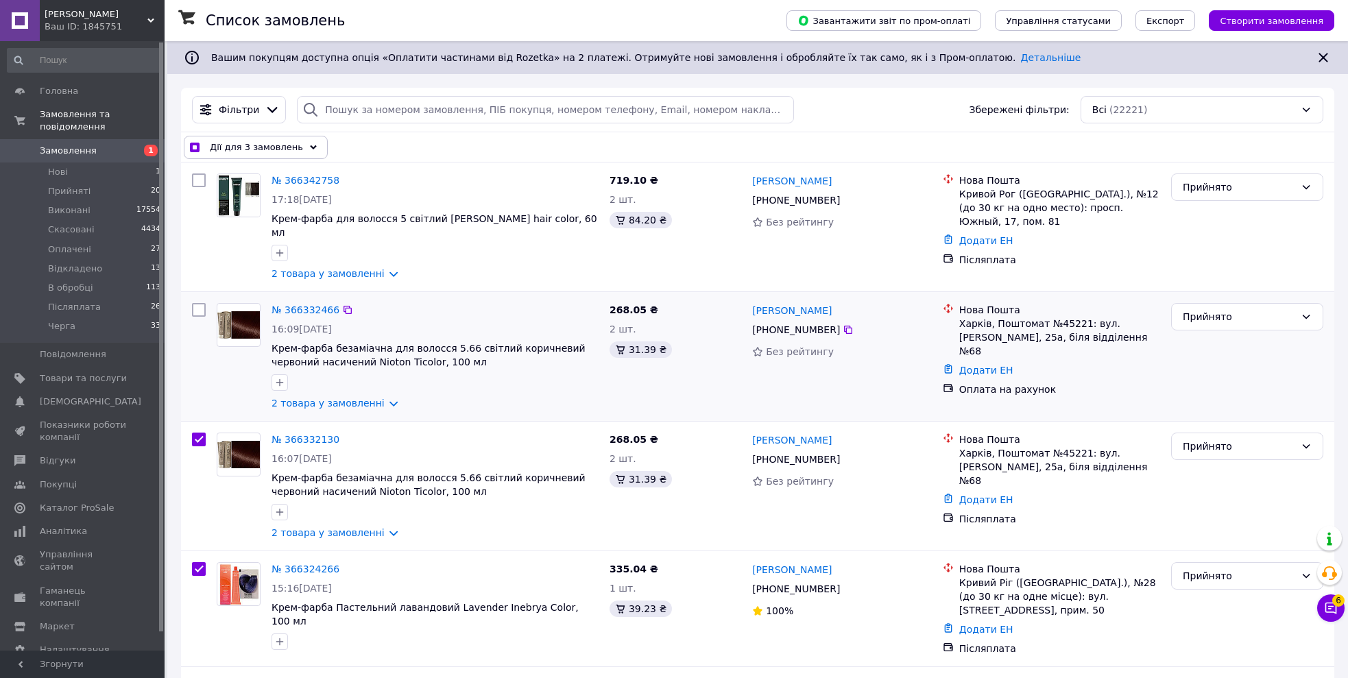
checkbox input "true"
click at [204, 433] on input "checkbox" at bounding box center [199, 440] width 14 height 14
checkbox input "false"
checkbox input "true"
click at [197, 562] on input "checkbox" at bounding box center [199, 569] width 14 height 14
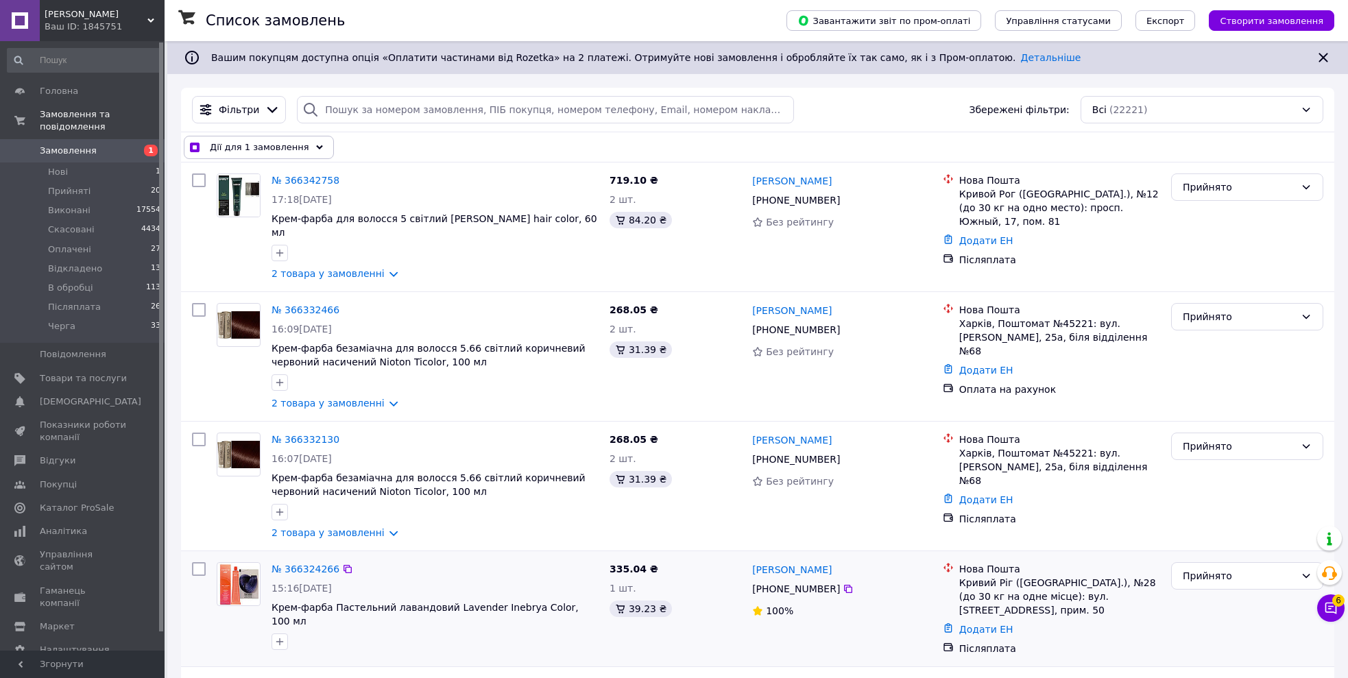
checkbox input "false"
click at [206, 297] on div at bounding box center [198, 356] width 25 height 118
click at [204, 303] on input "checkbox" at bounding box center [199, 310] width 14 height 14
checkbox input "true"
drag, startPoint x: 196, startPoint y: 428, endPoint x: 191, endPoint y: 419, distance: 10.5
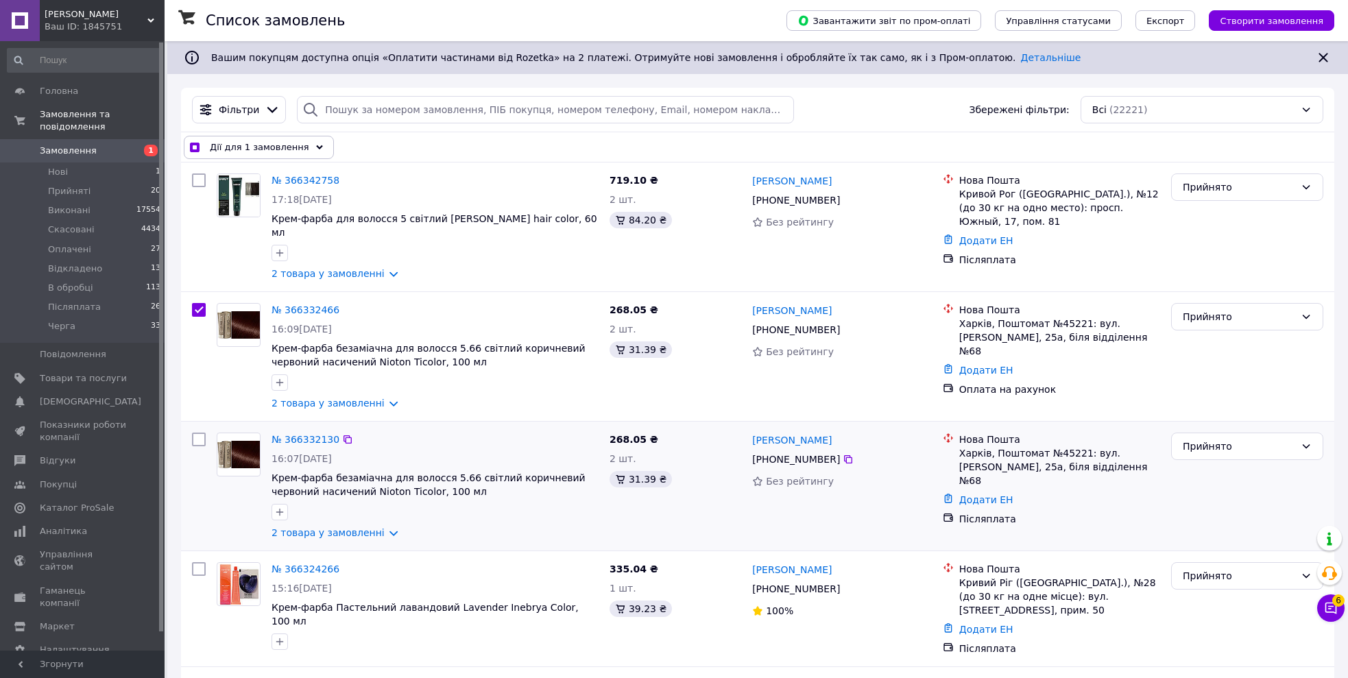
click at [195, 433] on input "checkbox" at bounding box center [199, 440] width 14 height 14
checkbox input "true"
click at [199, 562] on input "checkbox" at bounding box center [199, 569] width 14 height 14
checkbox input "true"
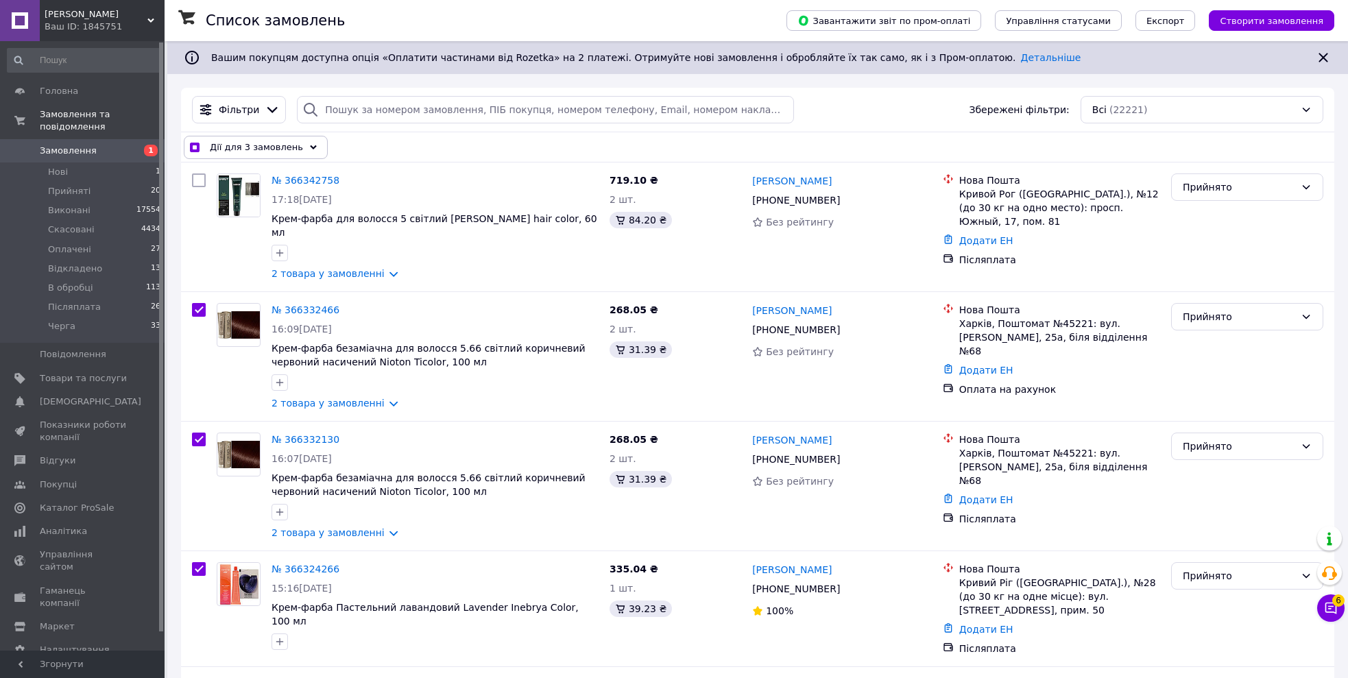
click at [271, 147] on span "Дії для 3 замовлень" at bounding box center [256, 148] width 93 height 14
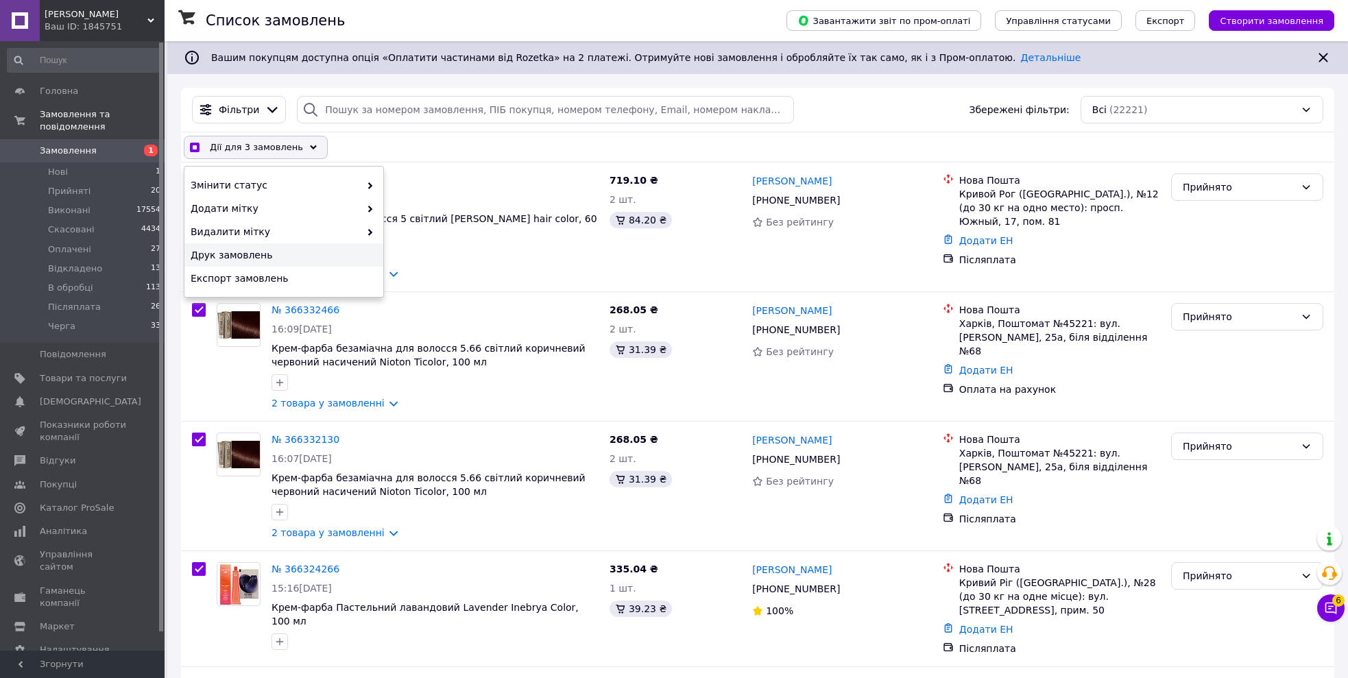
click at [260, 263] on div "Друк замовлень" at bounding box center [283, 254] width 199 height 23
click at [509, 143] on div "Дії для 3 замовлень Вибрати все 22221 замовлення Вибрані всі 22221 замовлення С…" at bounding box center [757, 147] width 1147 height 23
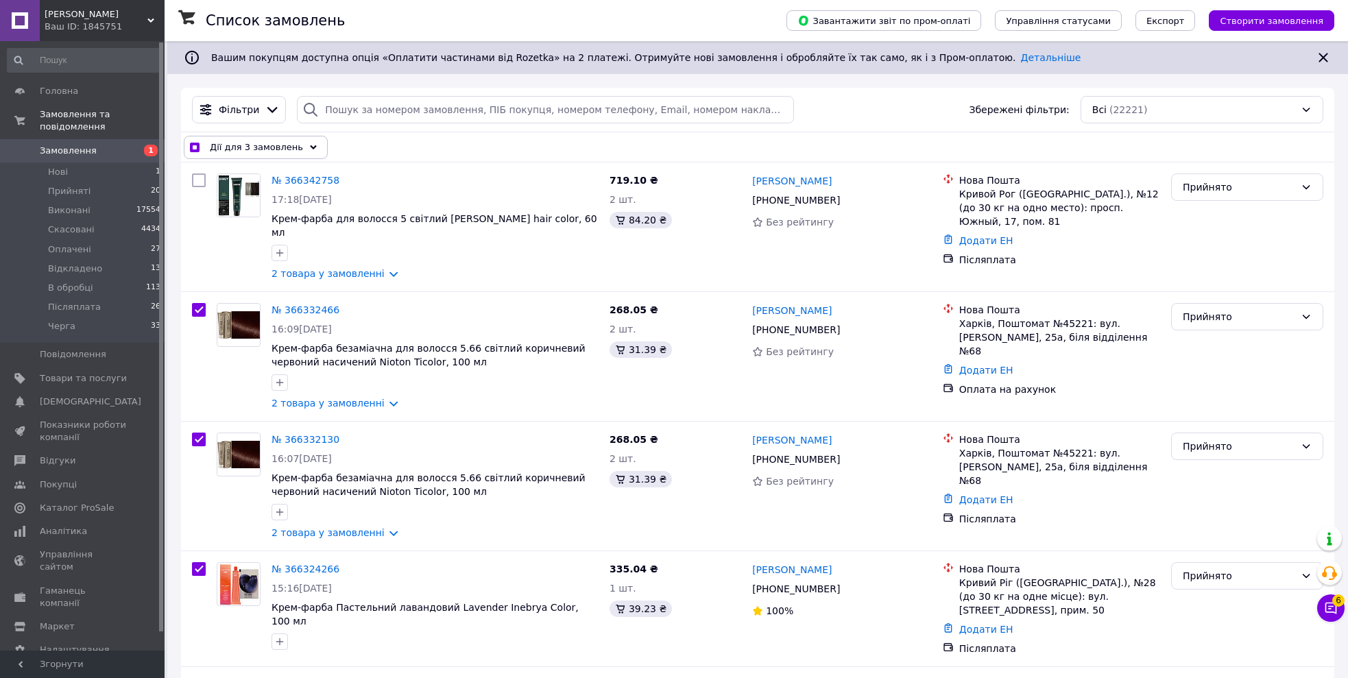
click at [199, 149] on div "Дії для 3 замовлень" at bounding box center [256, 147] width 144 height 23
checkbox input "true"
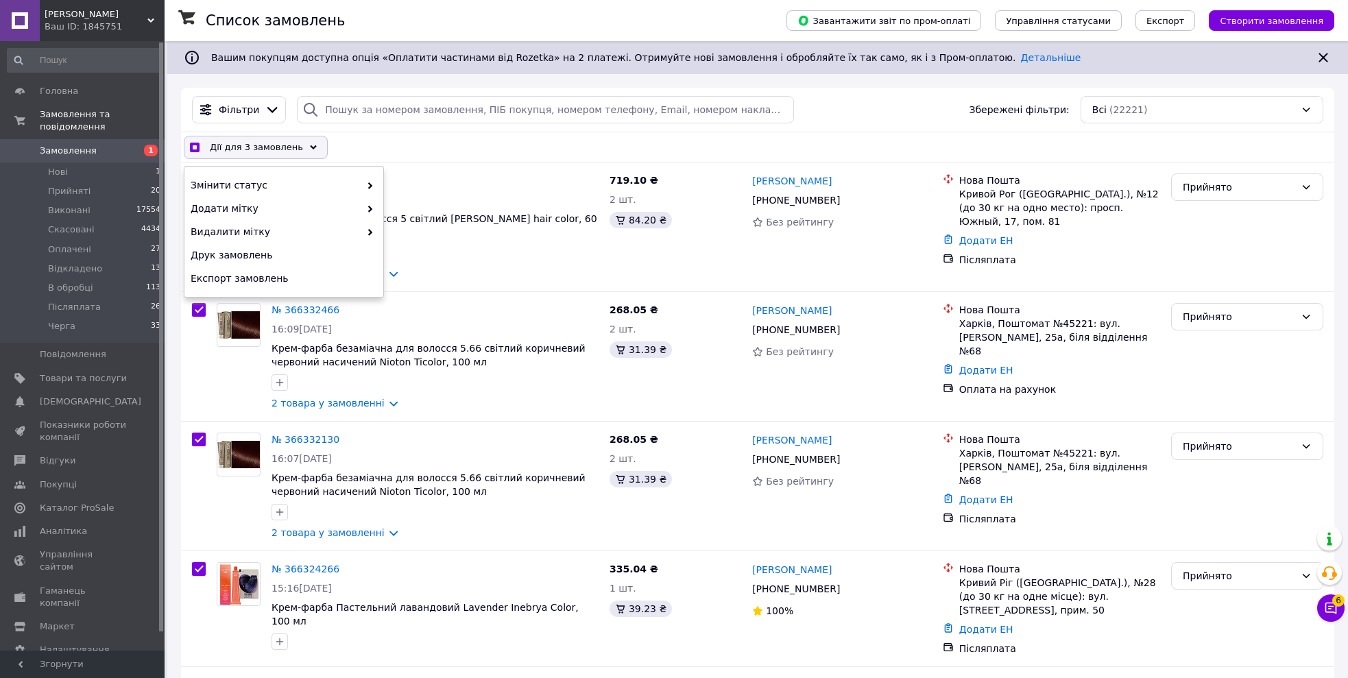
click at [195, 145] on input "checkbox" at bounding box center [194, 147] width 9 height 9
checkbox input "false"
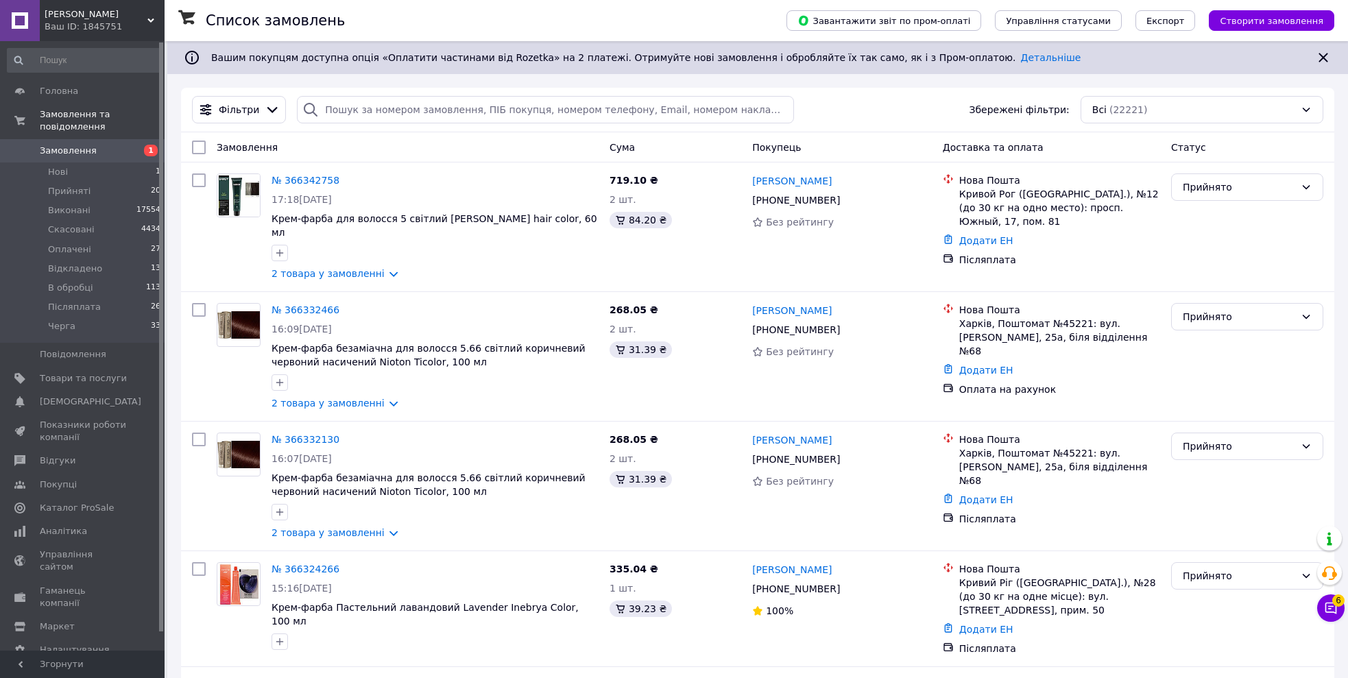
click at [195, 145] on input "checkbox" at bounding box center [199, 148] width 14 height 14
checkbox input "true"
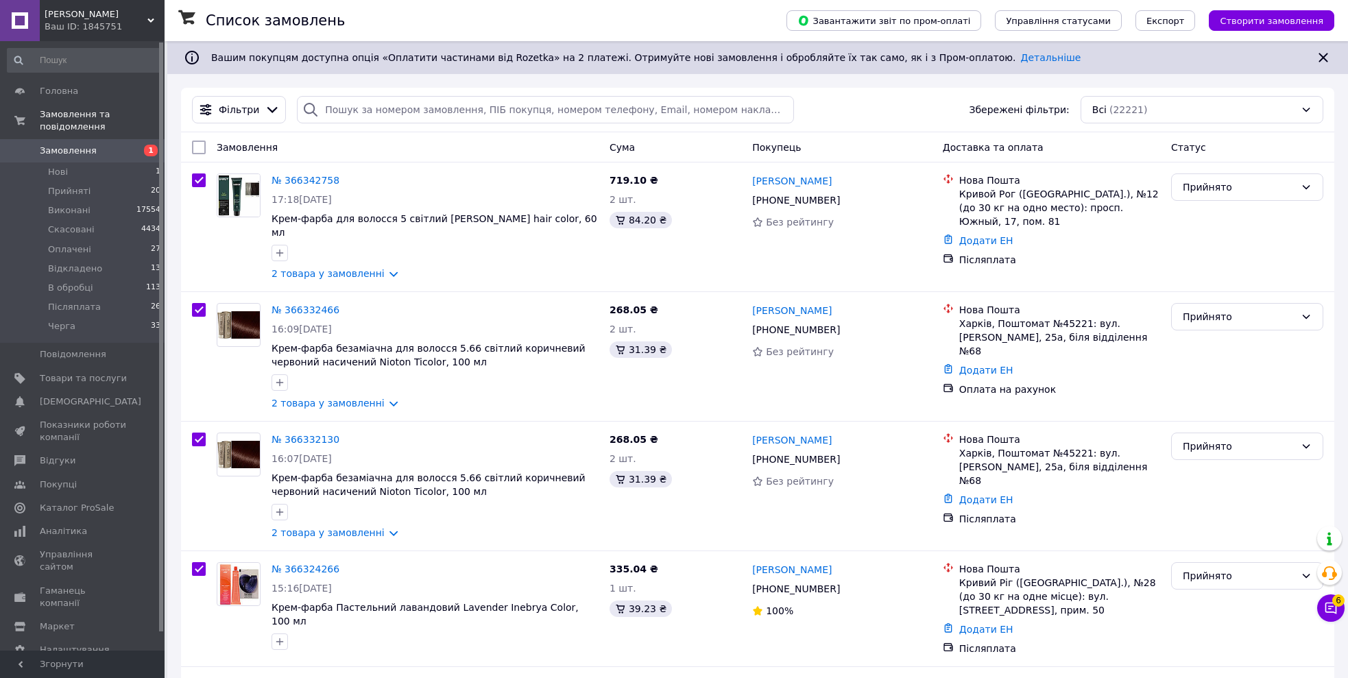
checkbox input "true"
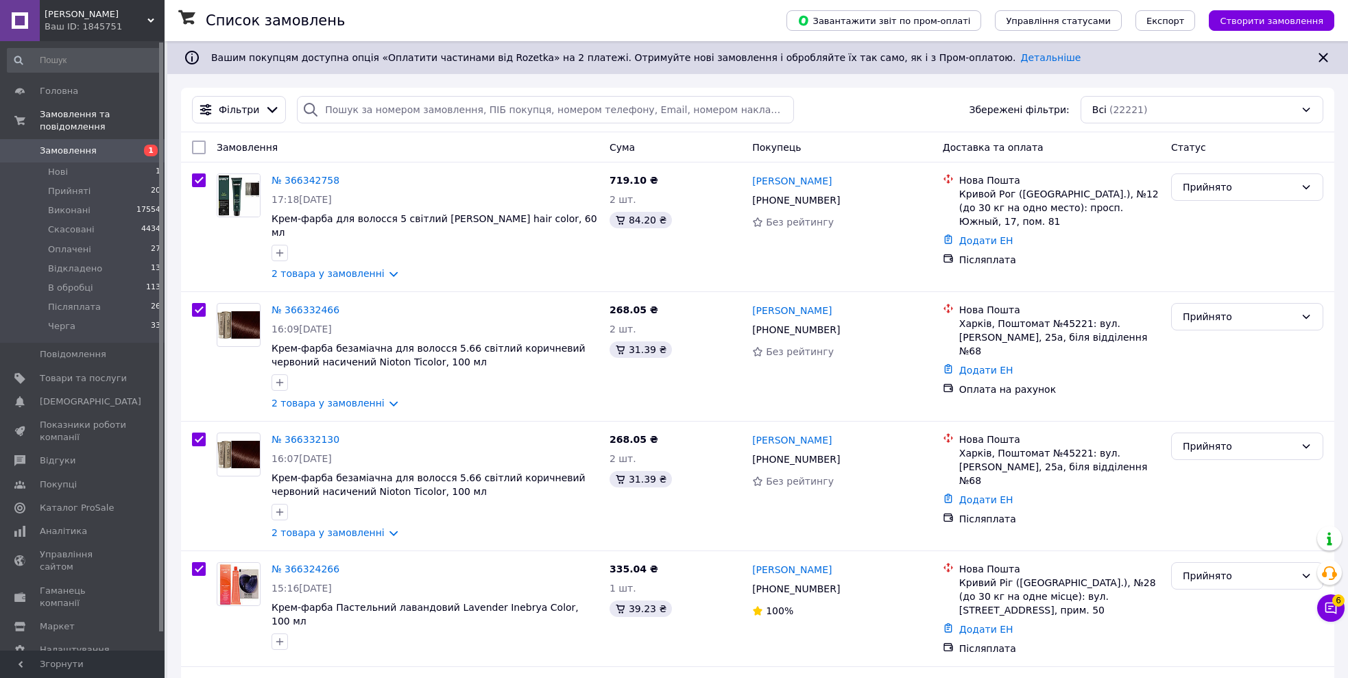
checkbox input "true"
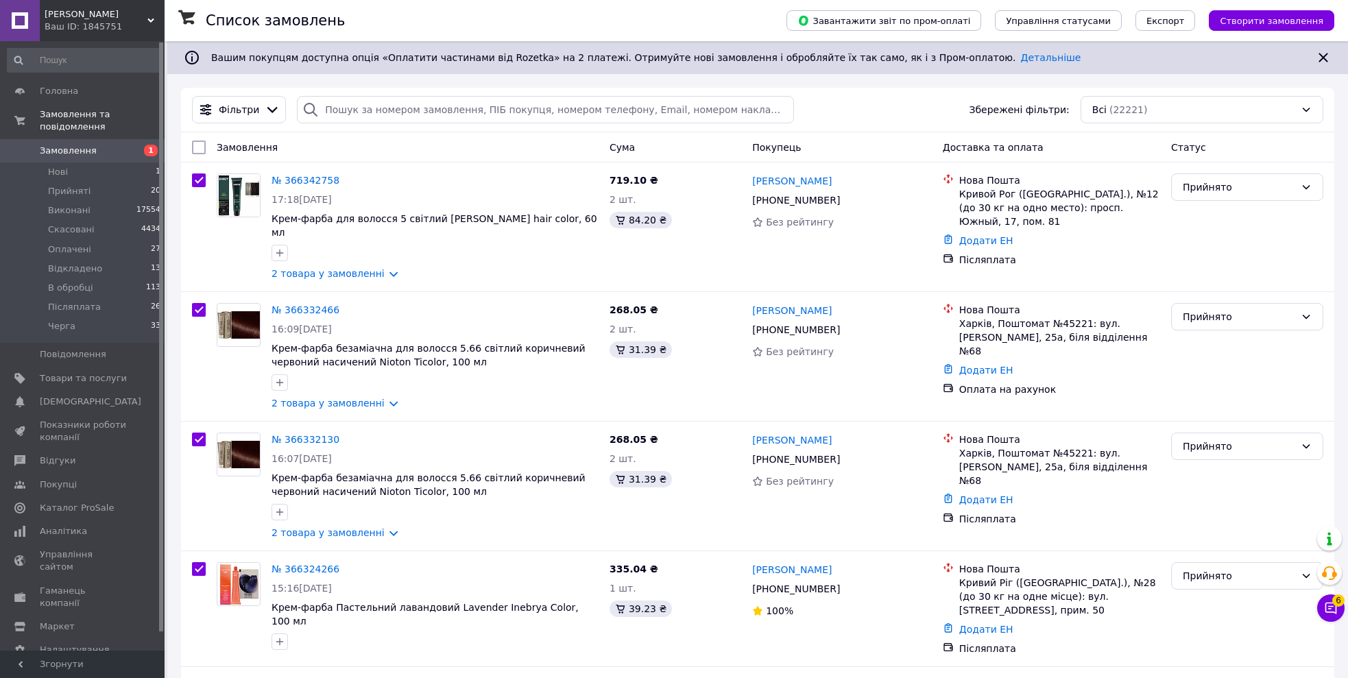
checkbox input "true"
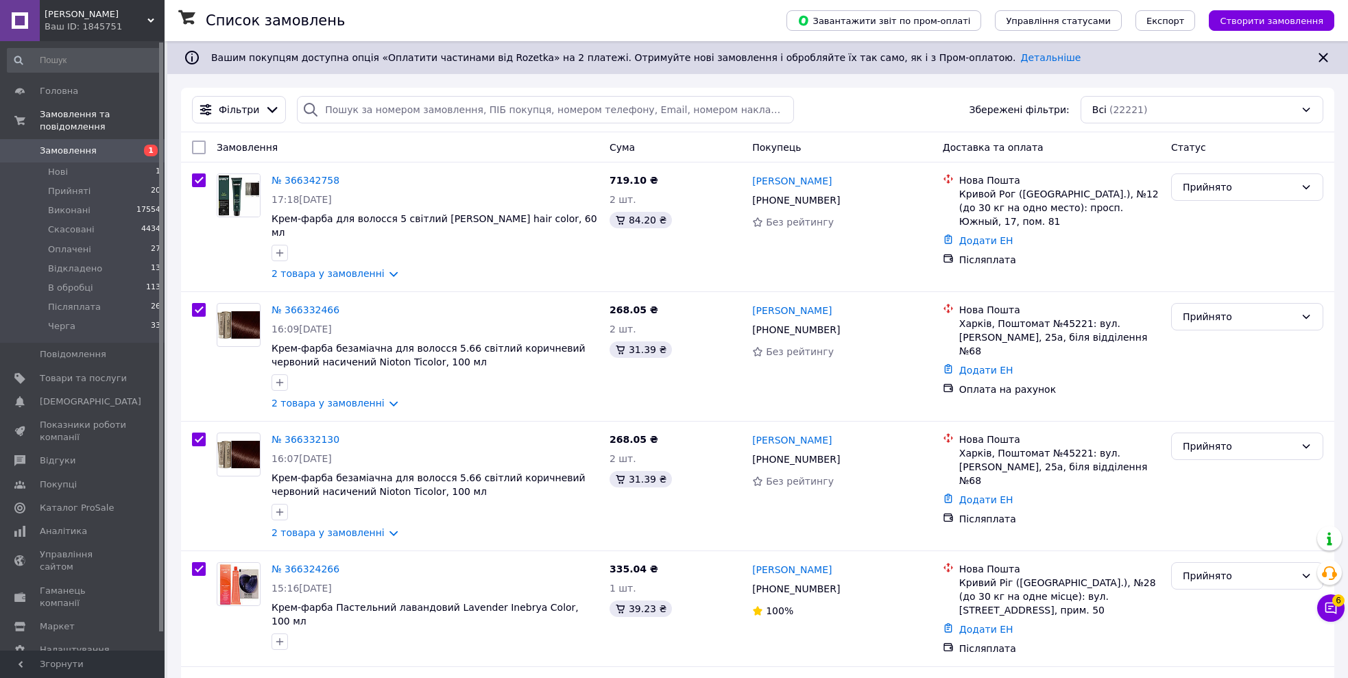
checkbox input "true"
click at [261, 147] on span "Дії для 20 замовлень" at bounding box center [259, 148] width 99 height 14
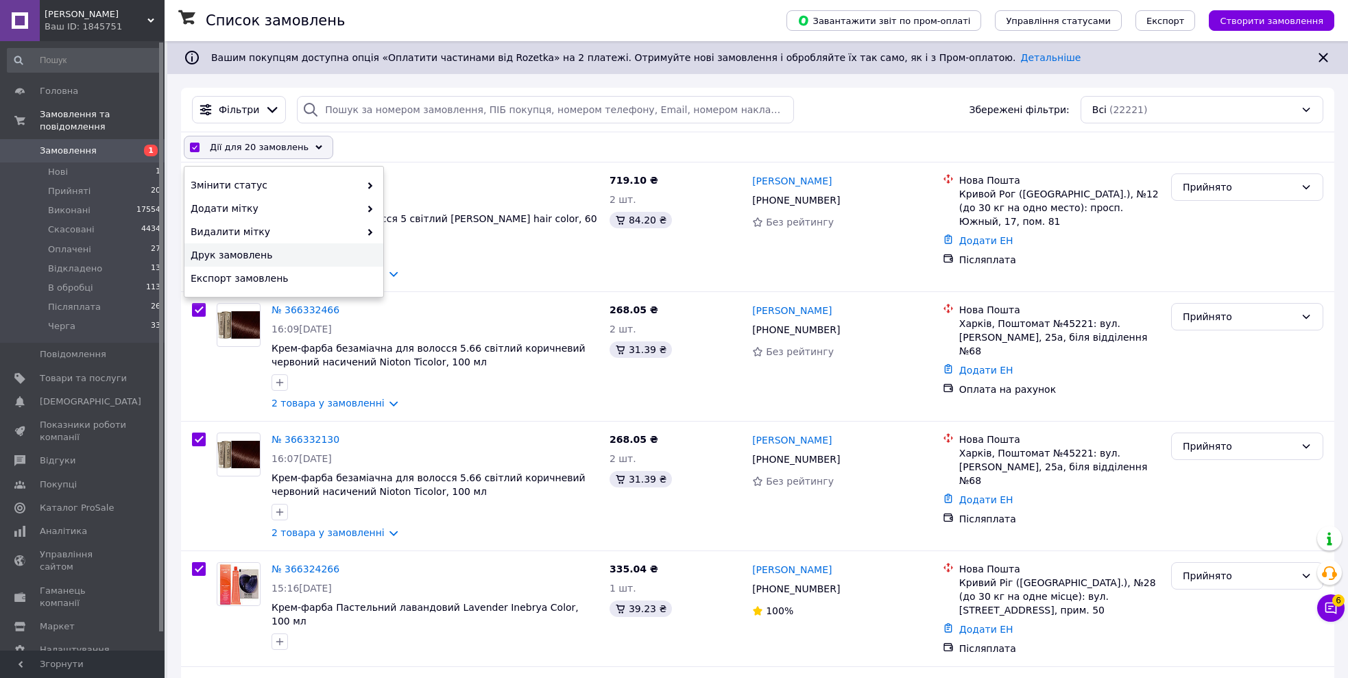
click at [243, 254] on span "Друк замовлень" at bounding box center [282, 255] width 183 height 14
click at [125, 16] on span "[PERSON_NAME]" at bounding box center [96, 14] width 103 height 12
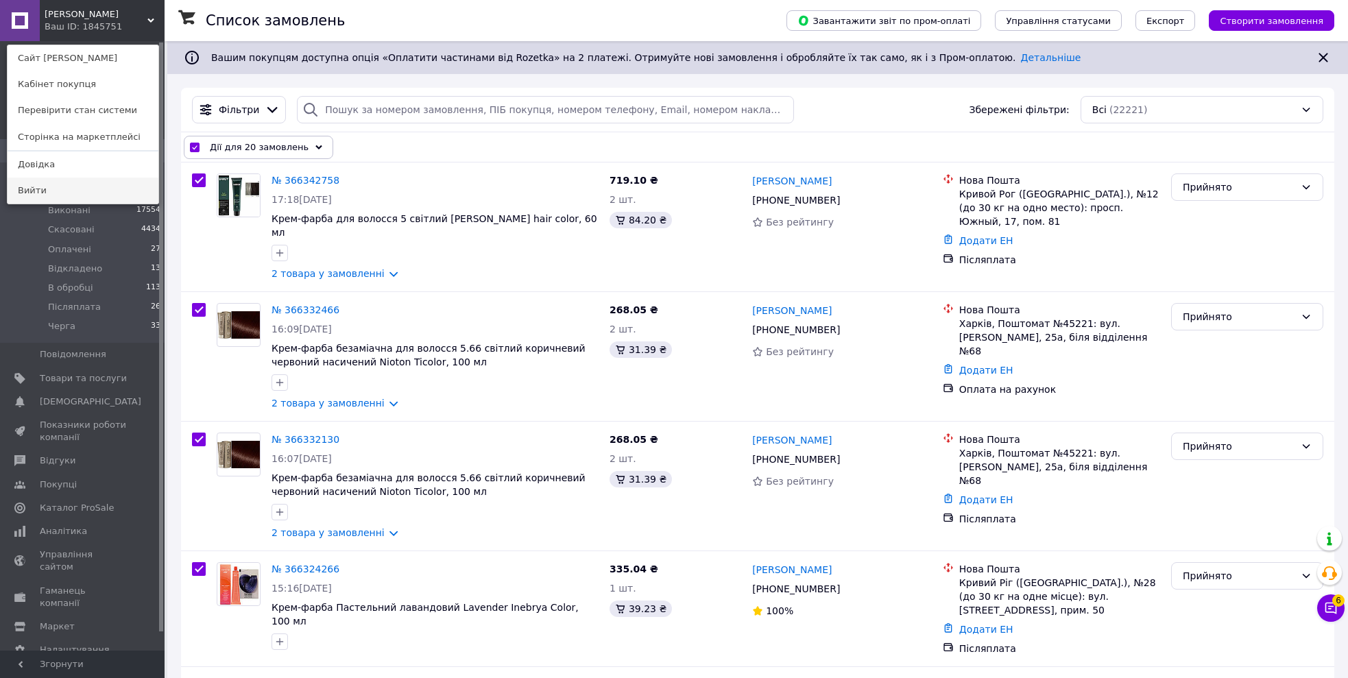
click at [26, 191] on link "Вийти" at bounding box center [83, 191] width 151 height 26
